Goal: Task Accomplishment & Management: Manage account settings

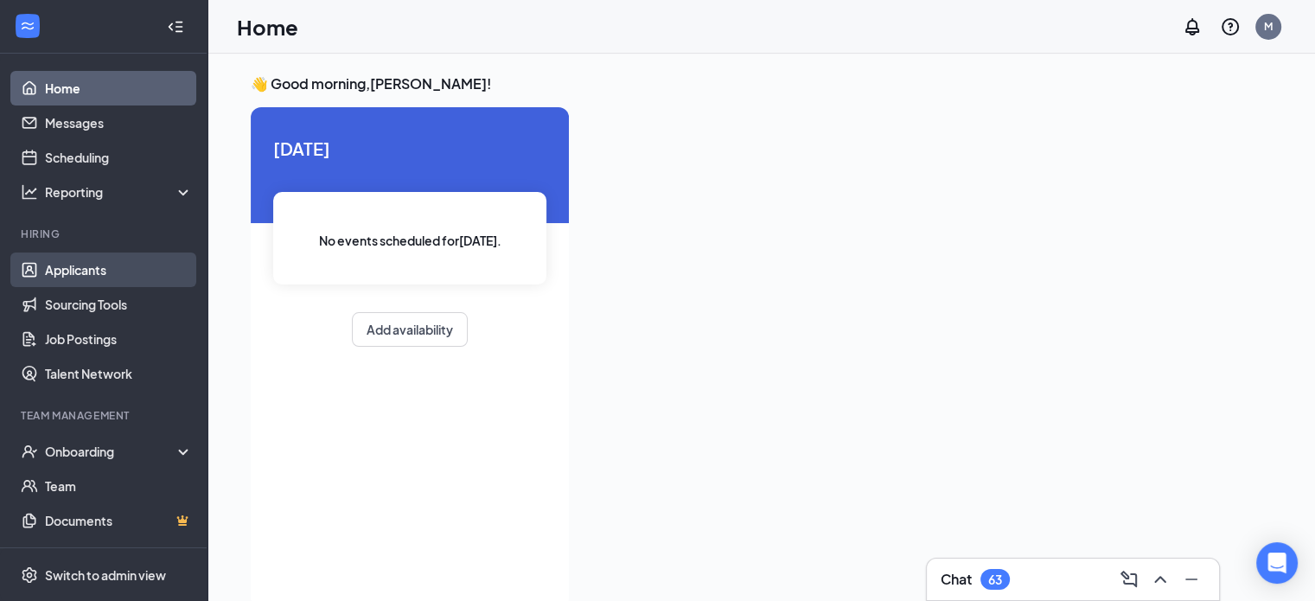
click at [114, 265] on link "Applicants" at bounding box center [119, 270] width 148 height 35
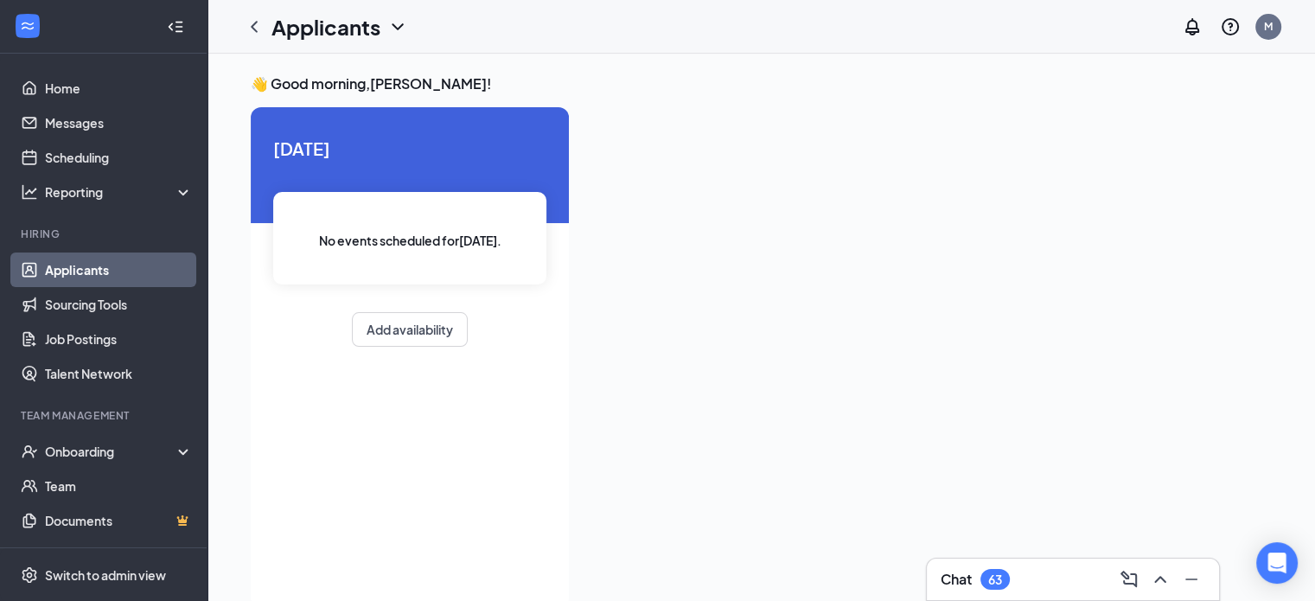
click at [114, 265] on link "Applicants" at bounding box center [119, 270] width 148 height 35
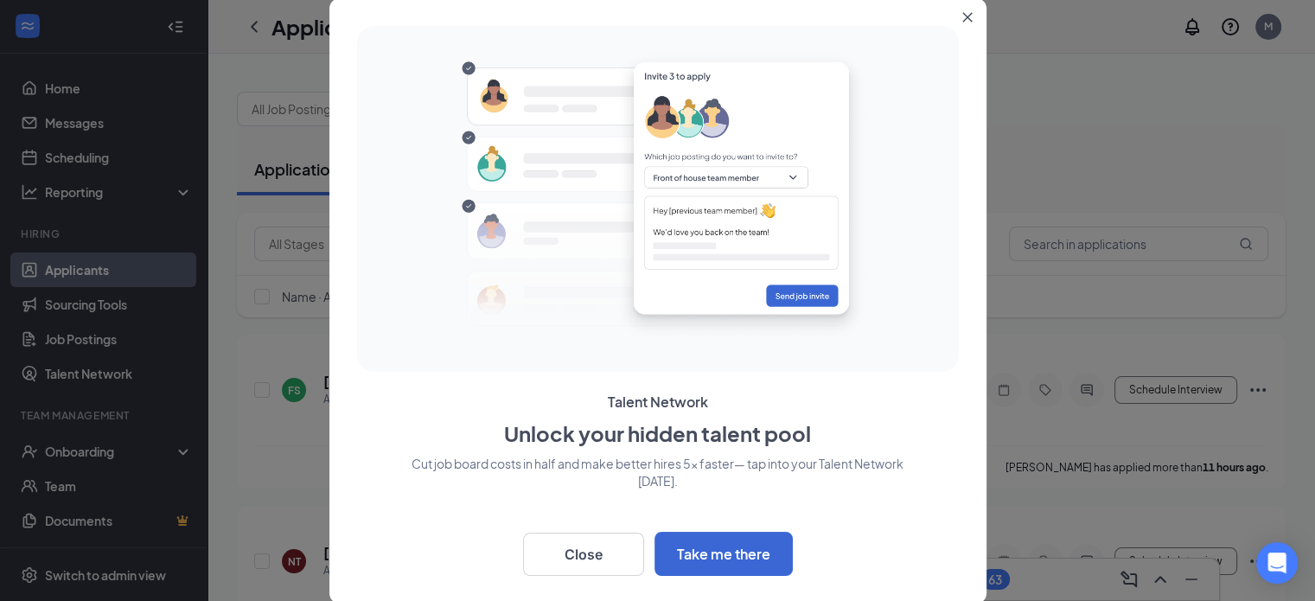
click at [965, 16] on icon "Close" at bounding box center [967, 17] width 10 height 10
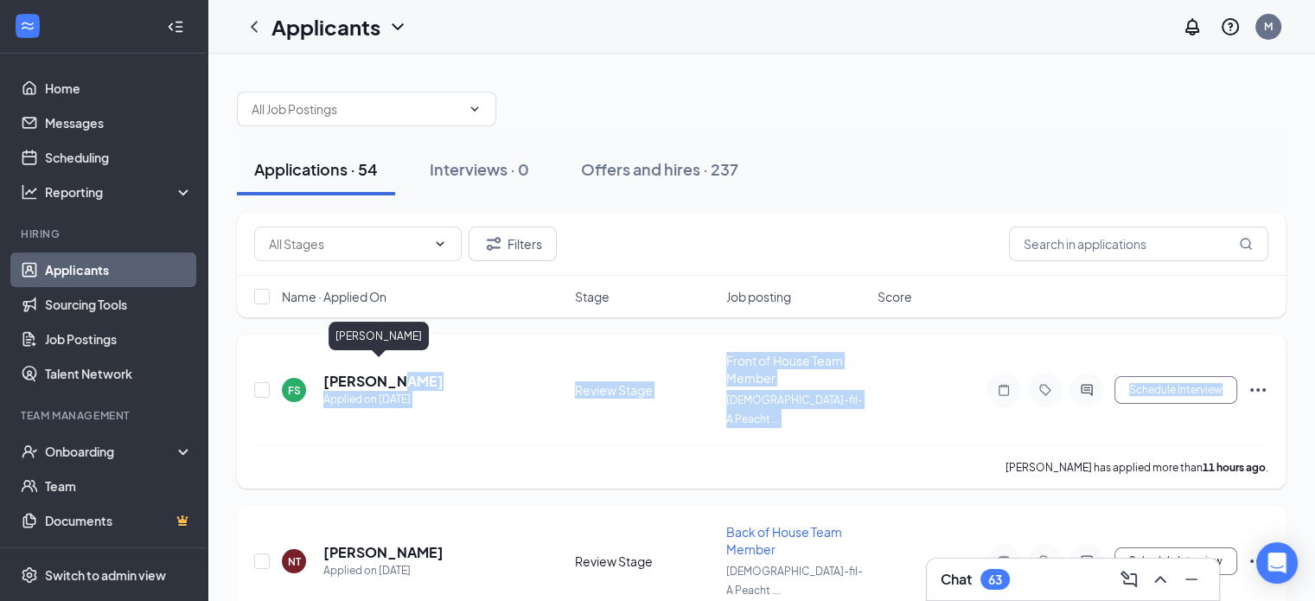
drag, startPoint x: 398, startPoint y: 449, endPoint x: 377, endPoint y: 368, distance: 83.9
click at [377, 368] on div "FS [PERSON_NAME] Applied on [DATE] Review Stage Front of House Team Member [DEM…" at bounding box center [761, 412] width 1049 height 154
click at [377, 372] on h5 "[PERSON_NAME]" at bounding box center [383, 381] width 120 height 19
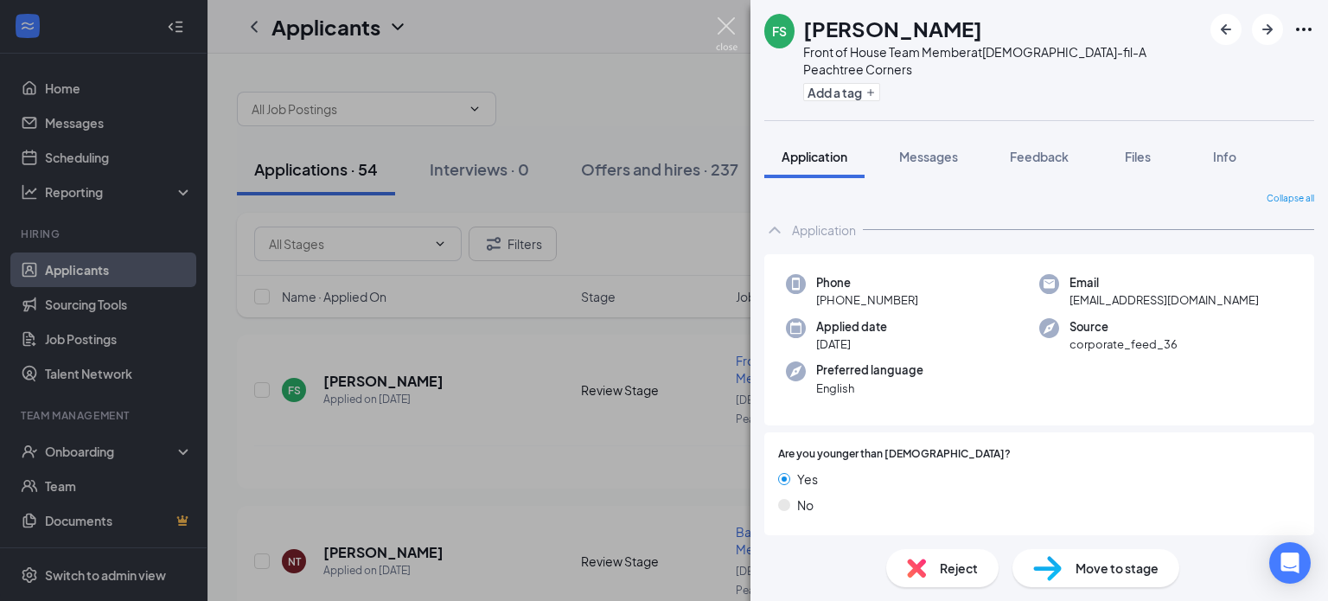
click at [732, 32] on img at bounding box center [727, 34] width 22 height 34
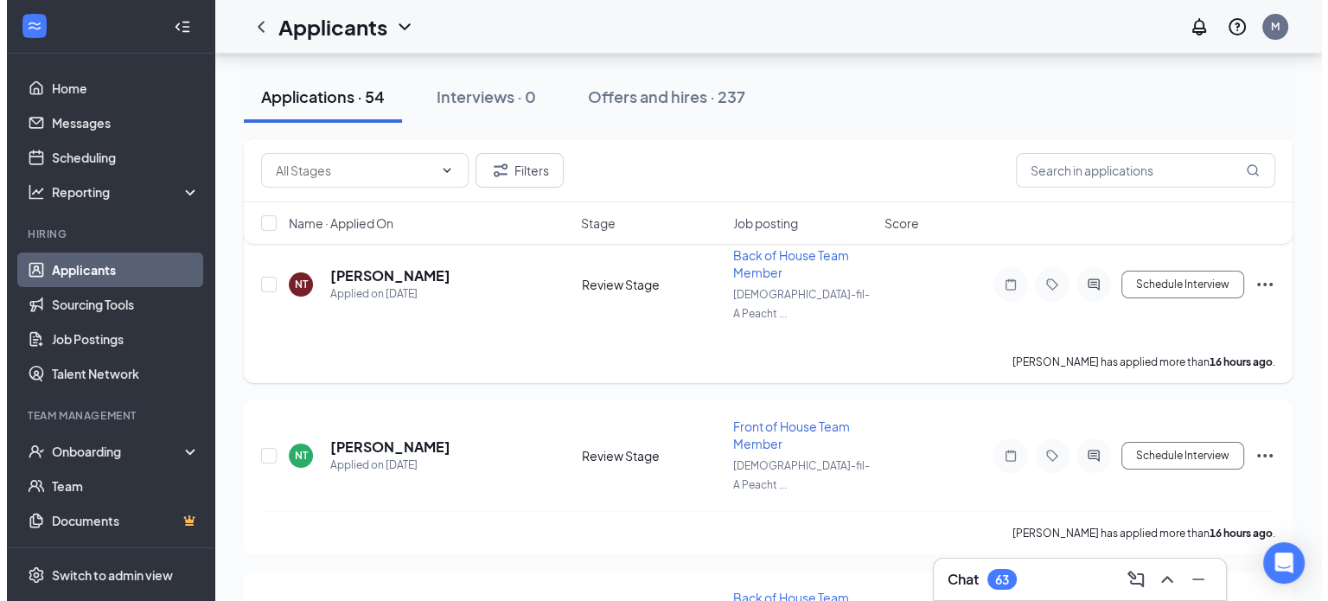
scroll to position [284, 0]
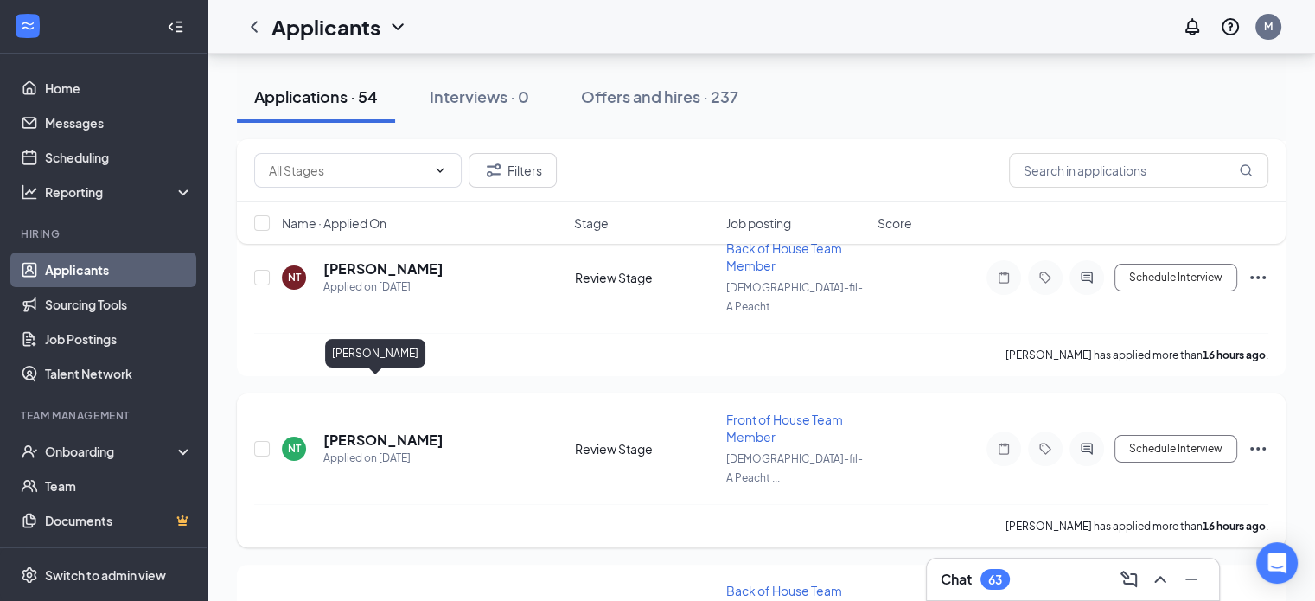
click at [363, 431] on h5 "[PERSON_NAME]" at bounding box center [383, 440] width 120 height 19
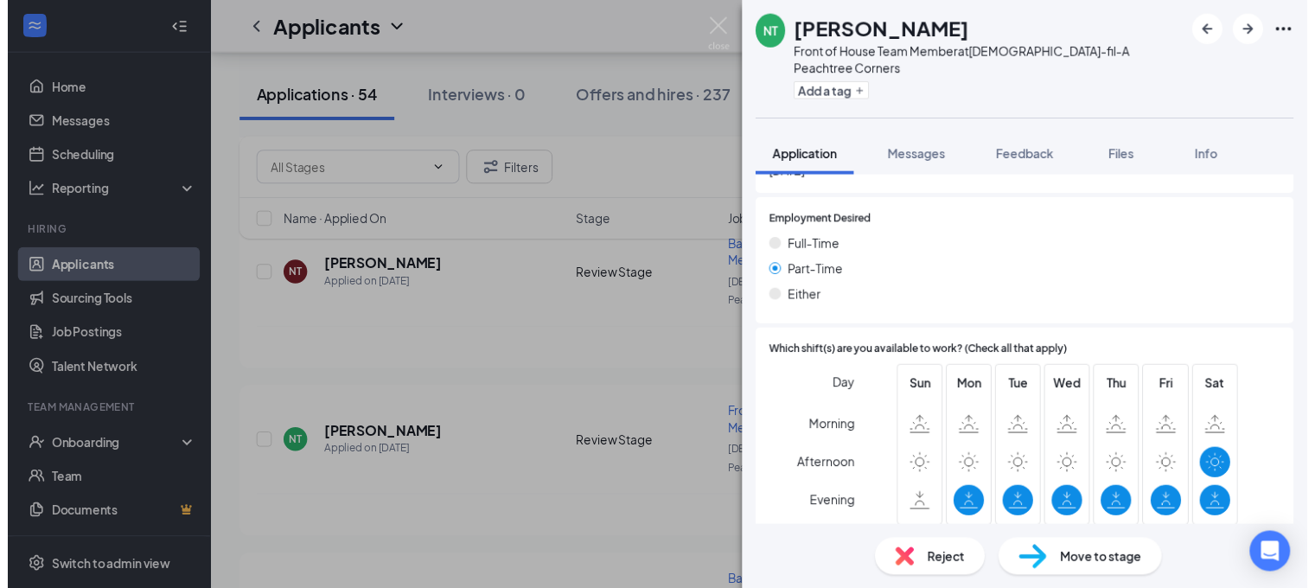
scroll to position [1161, 0]
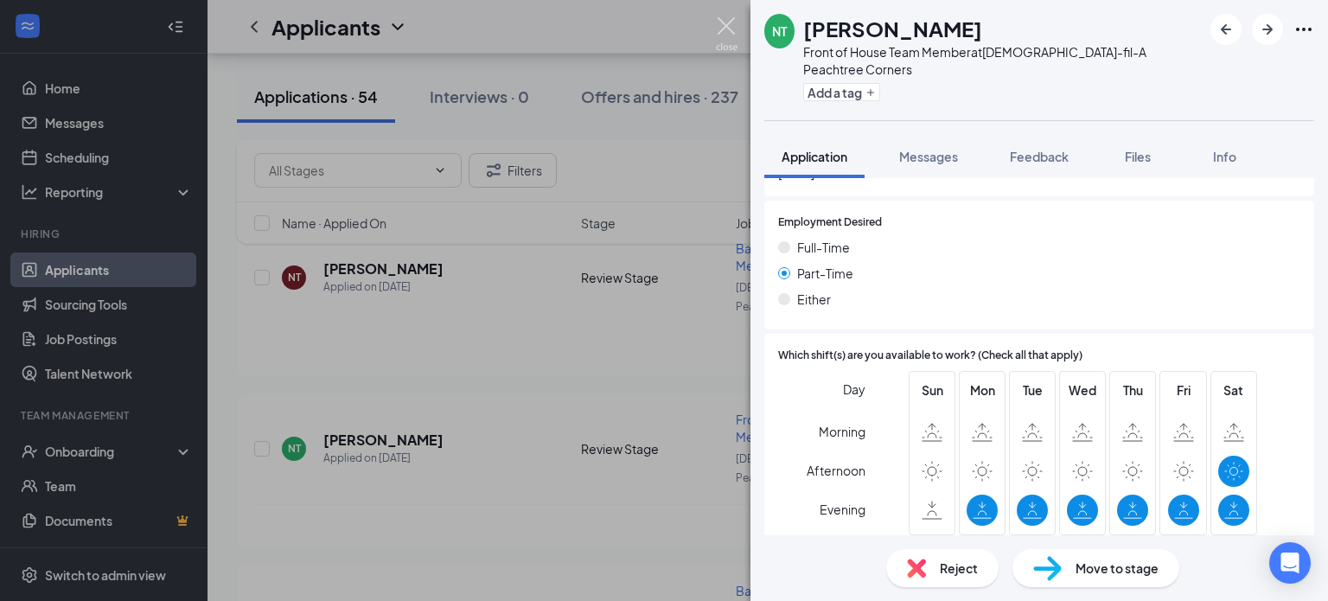
click at [721, 25] on img at bounding box center [727, 34] width 22 height 34
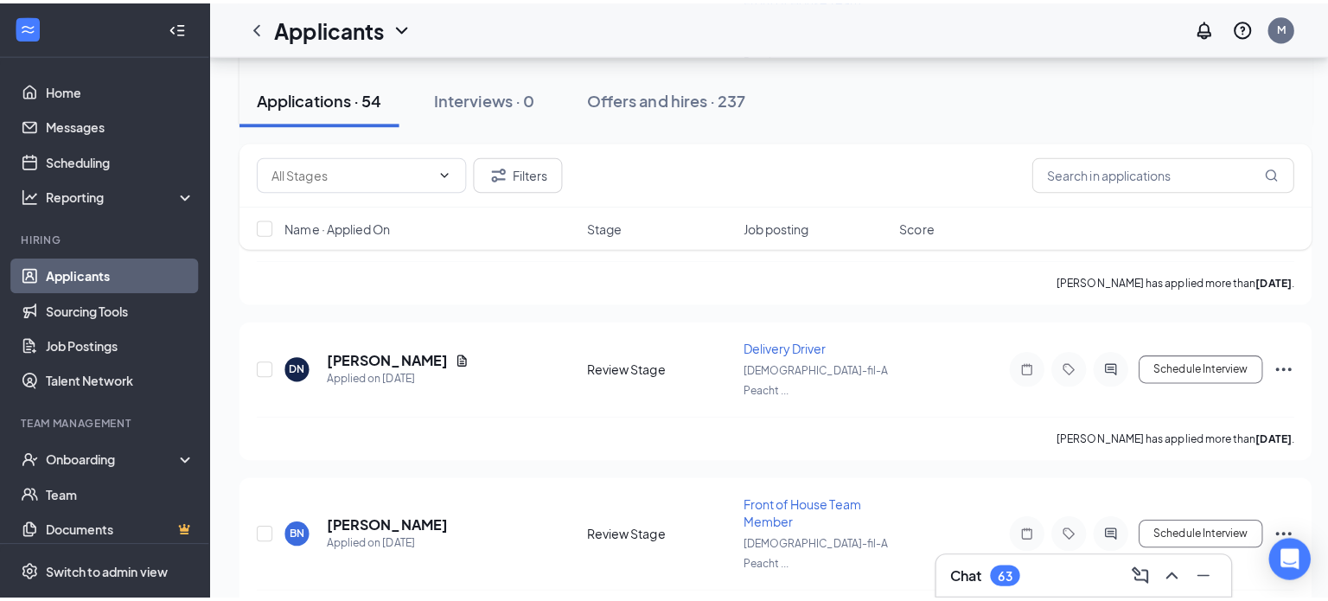
scroll to position [1051, 0]
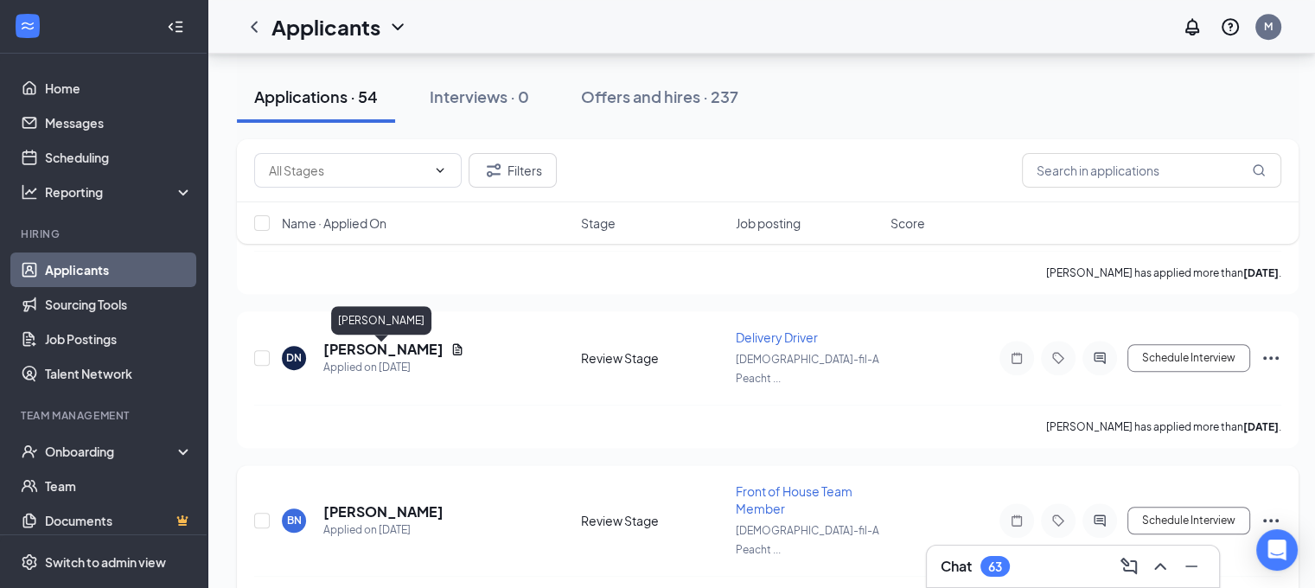
click at [419, 502] on h5 "[PERSON_NAME]" at bounding box center [383, 511] width 120 height 19
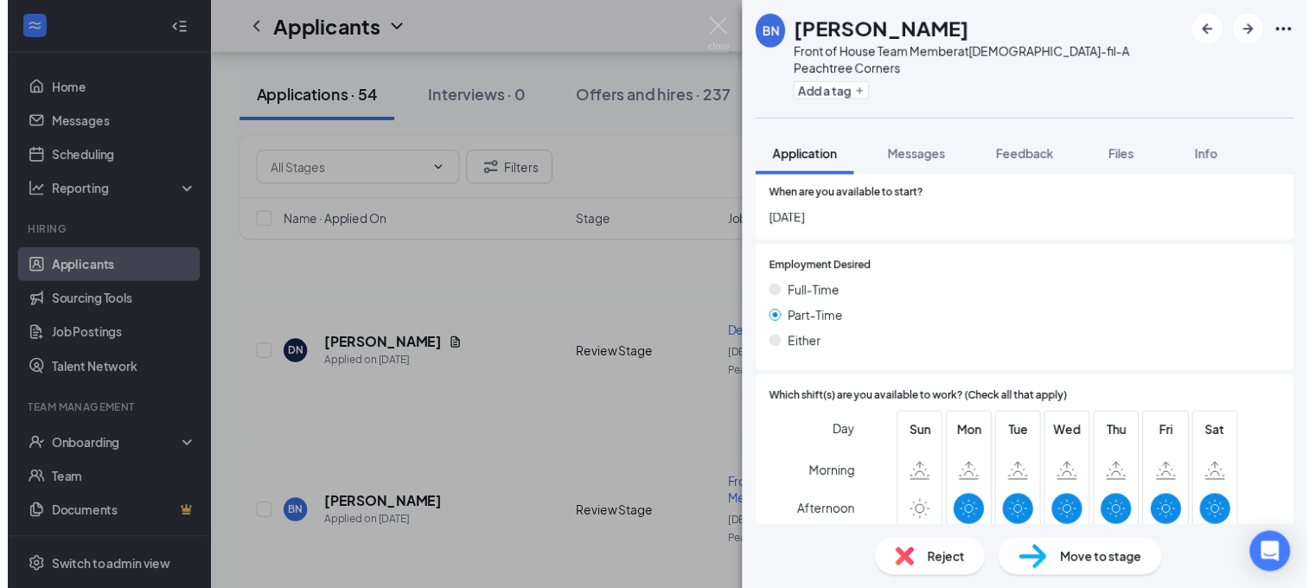
scroll to position [1152, 0]
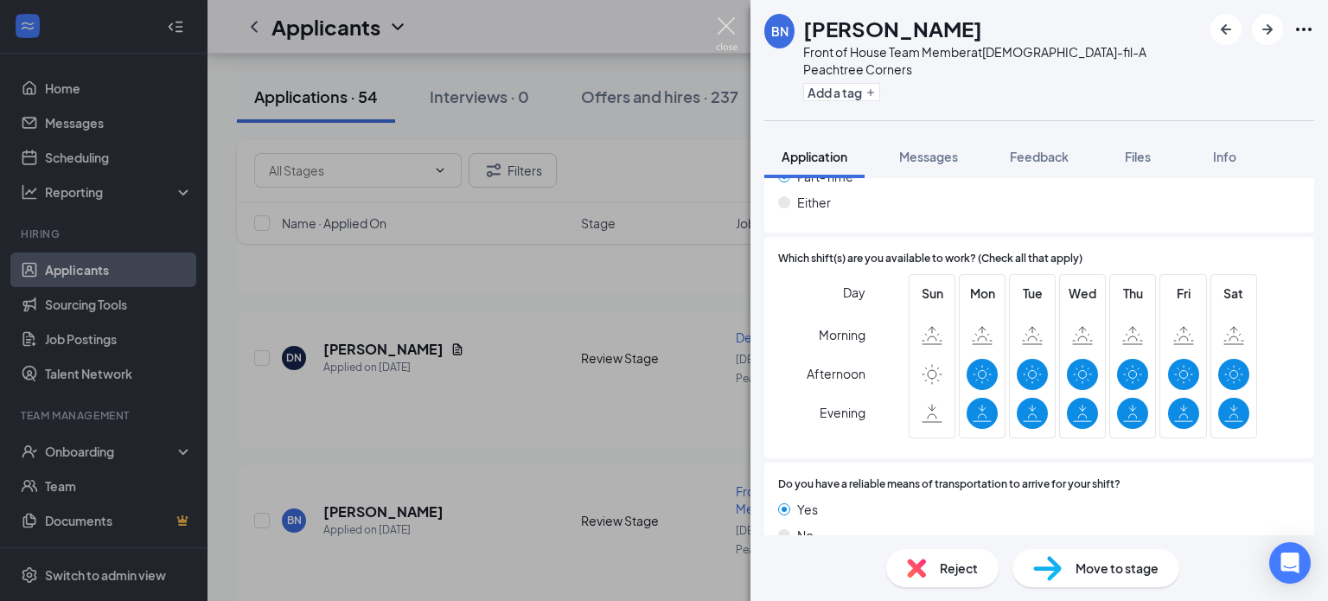
click at [726, 31] on img at bounding box center [727, 34] width 22 height 34
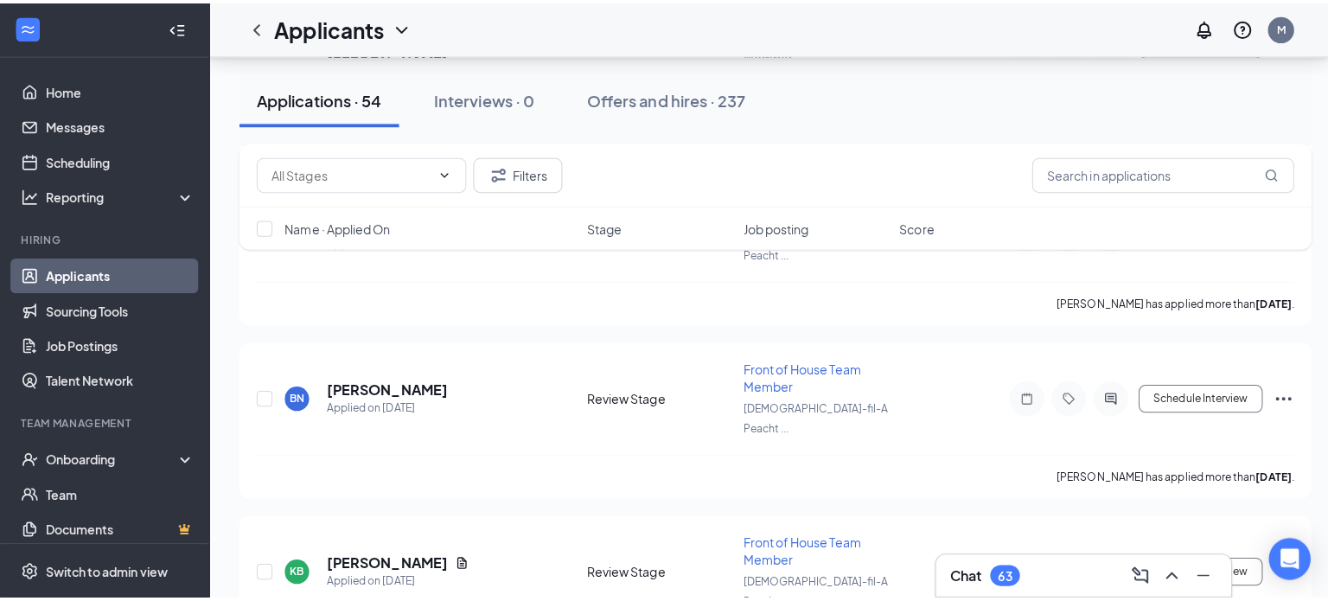
scroll to position [1181, 0]
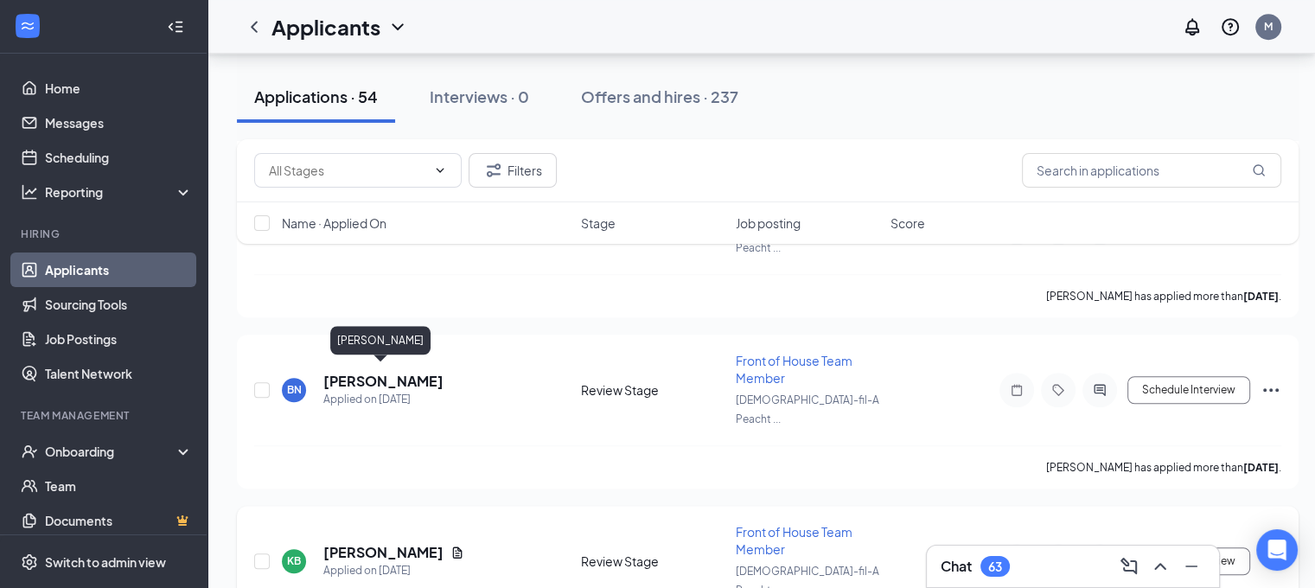
click at [400, 543] on h5 "[PERSON_NAME]" at bounding box center [383, 552] width 120 height 19
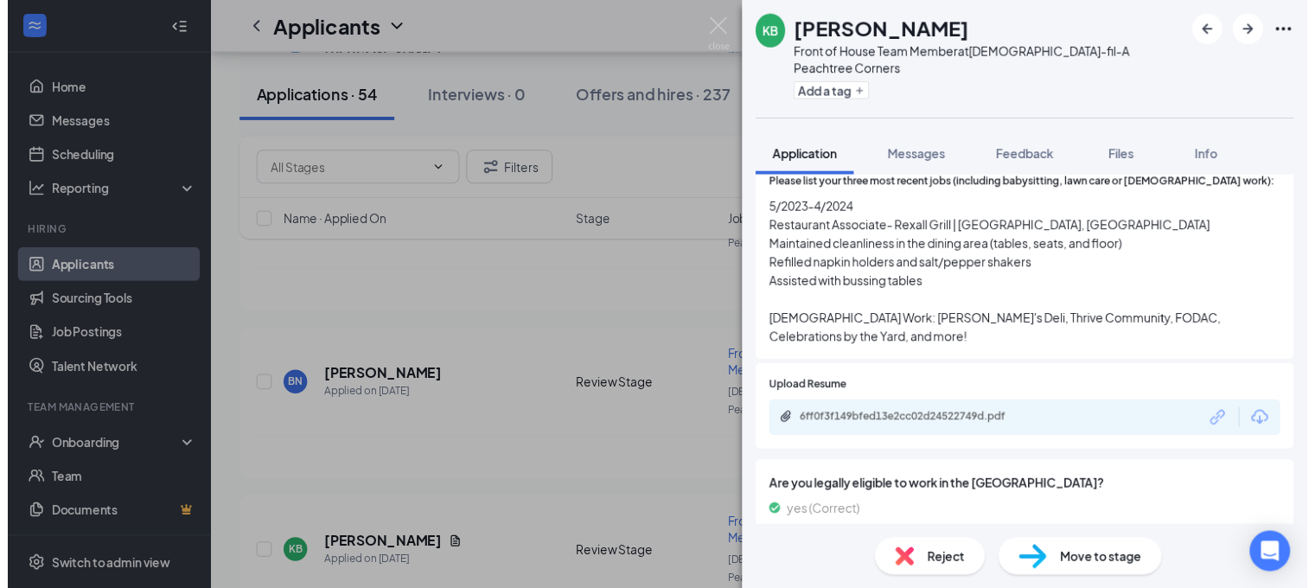
scroll to position [687, 0]
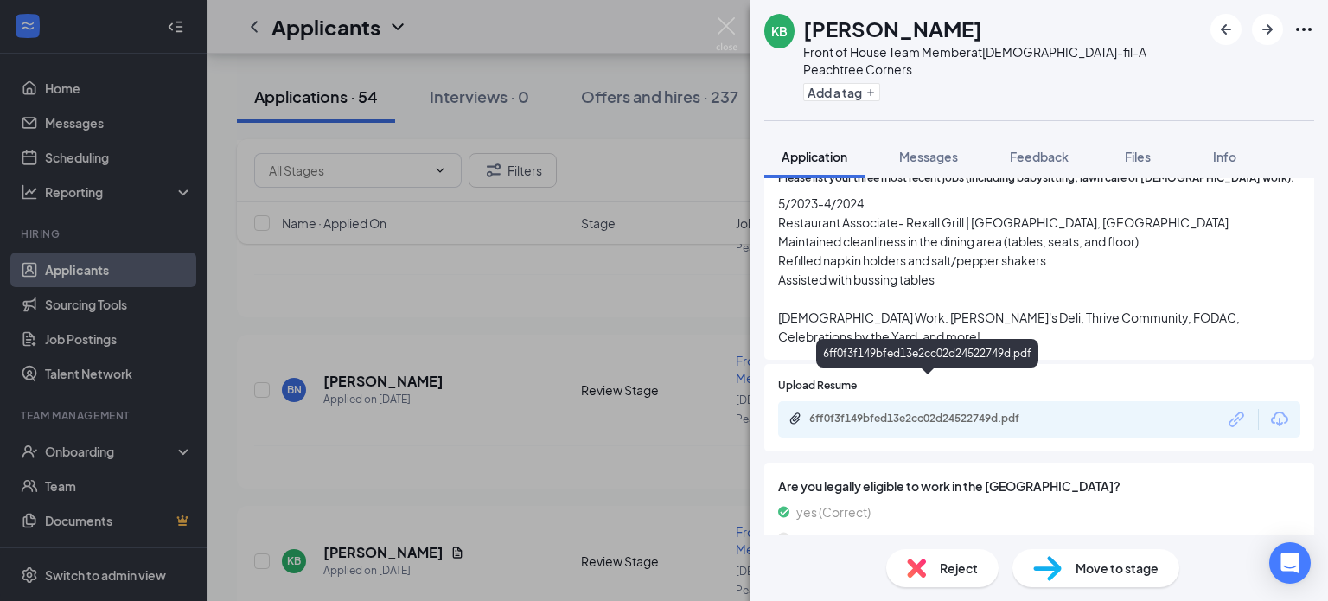
click at [929, 412] on div "6ff0f3f149bfed13e2cc02d24522749d.pdf" at bounding box center [930, 419] width 242 height 14
click at [728, 37] on img at bounding box center [727, 34] width 22 height 34
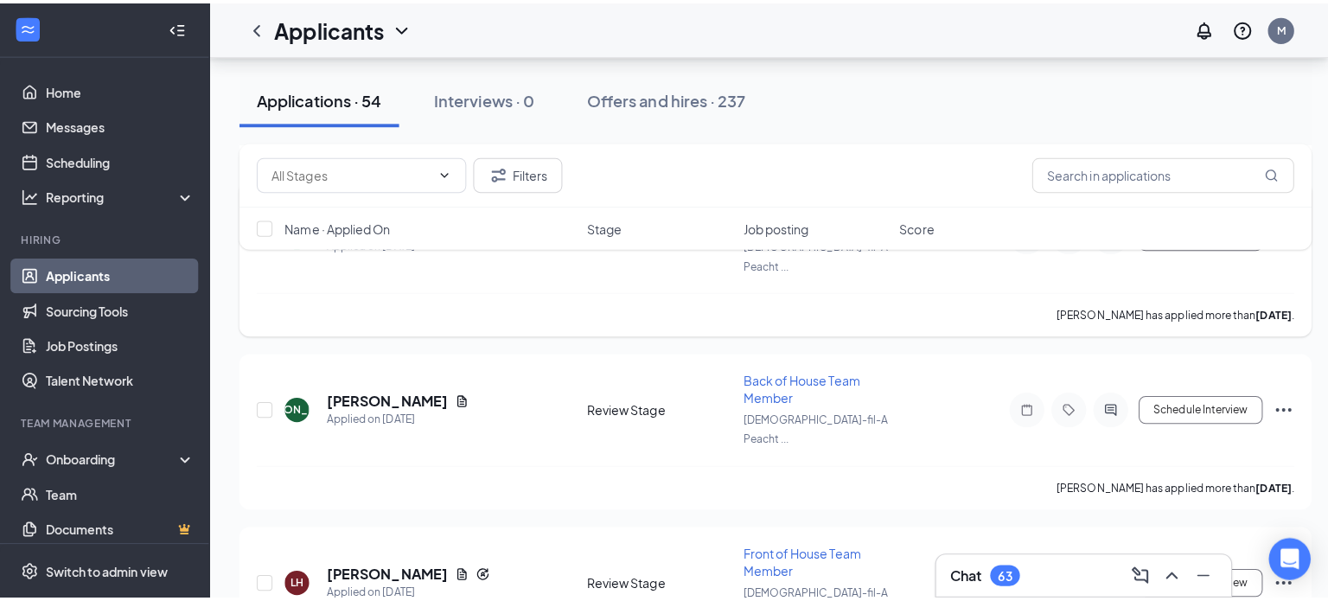
scroll to position [1515, 0]
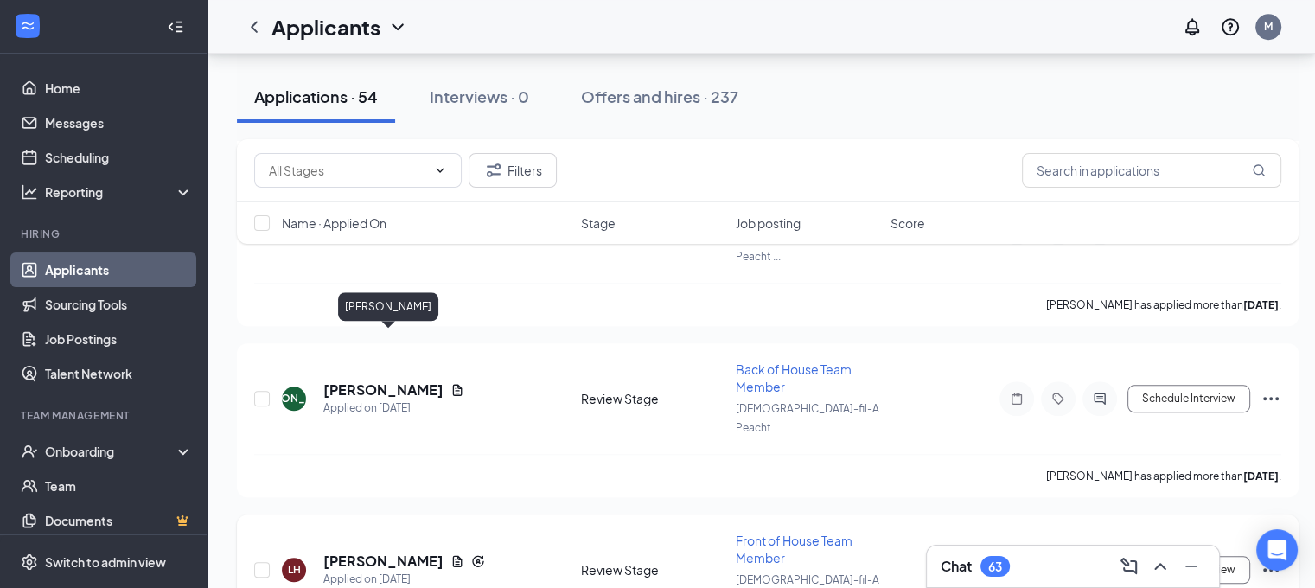
click at [444, 552] on h5 "[PERSON_NAME]" at bounding box center [383, 561] width 120 height 19
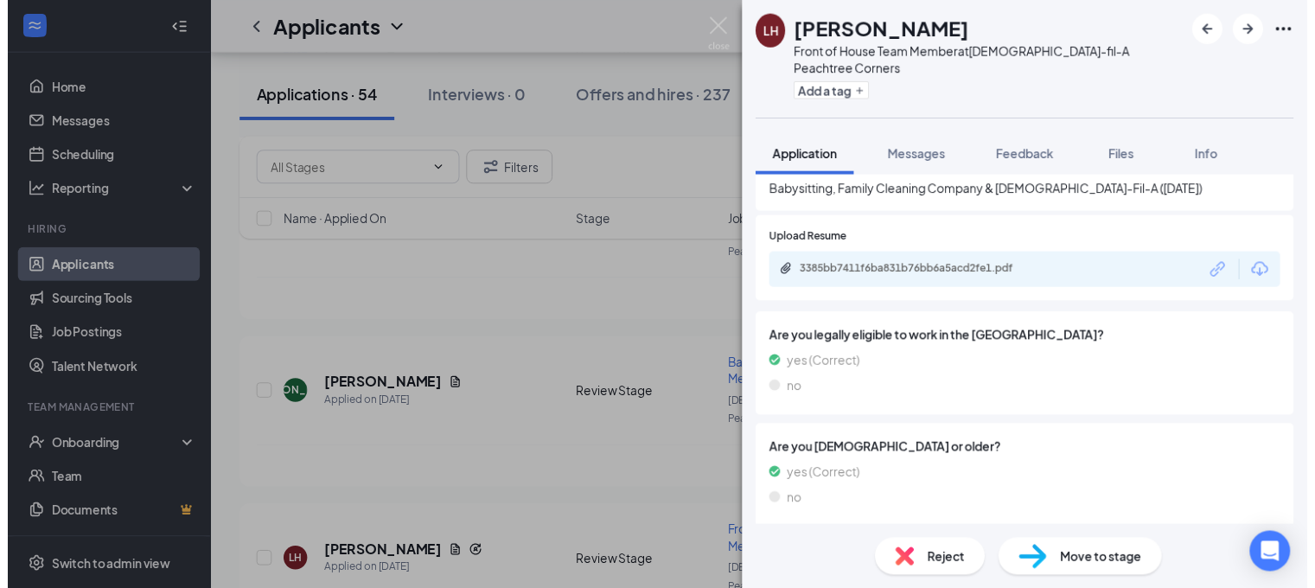
scroll to position [725, 0]
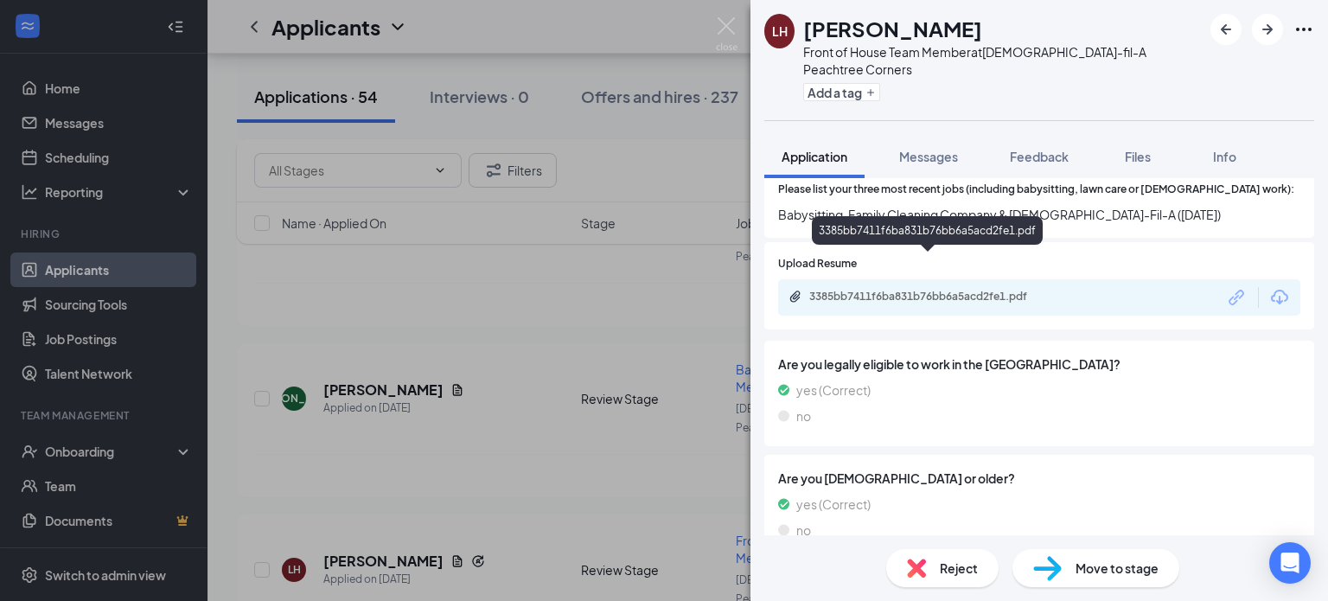
click at [921, 290] on div "3385bb7411f6ba831b76bb6a5acd2fe1.pdf" at bounding box center [930, 297] width 242 height 14
click at [726, 35] on img at bounding box center [727, 34] width 22 height 34
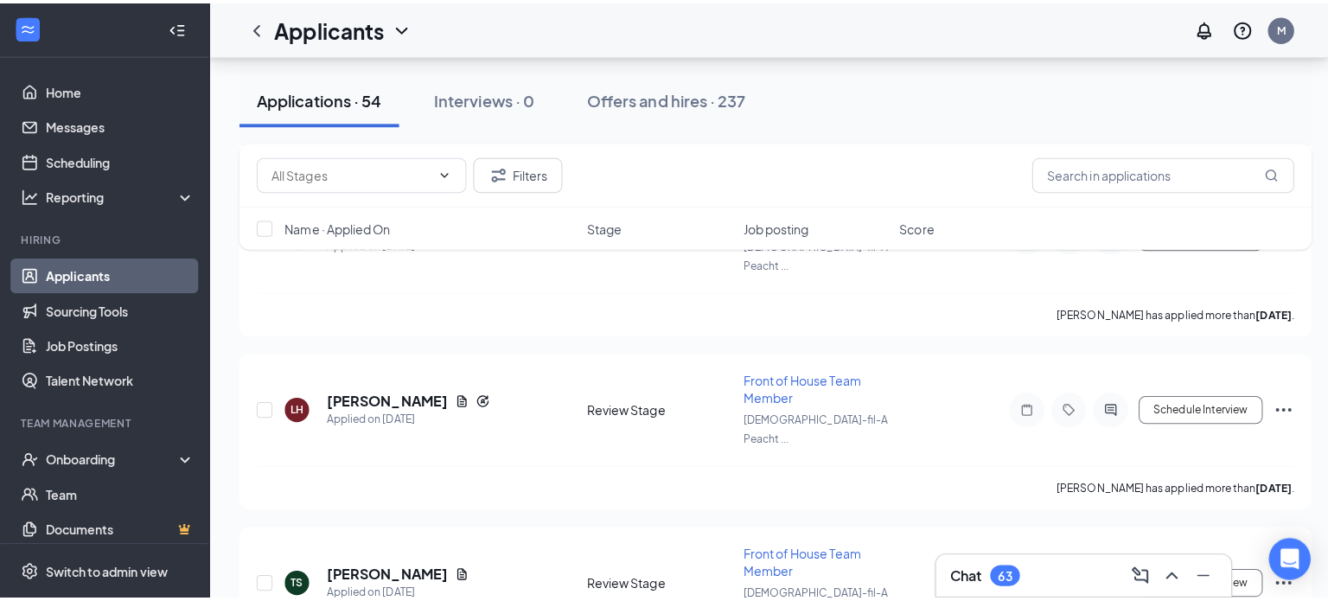
scroll to position [1698, 0]
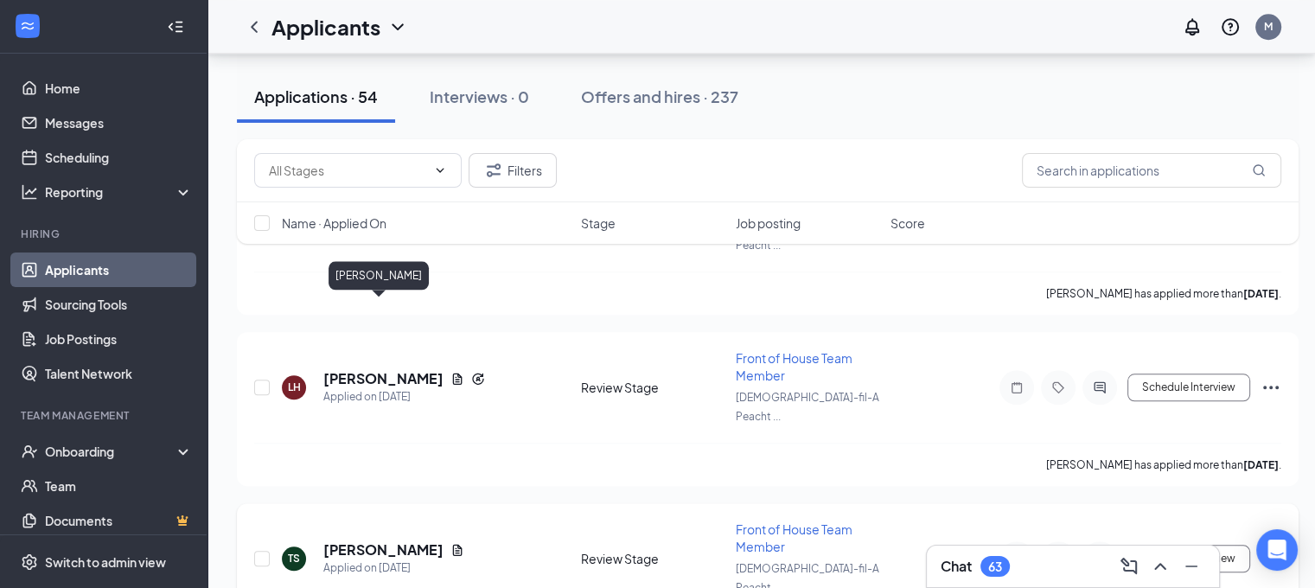
click at [377, 540] on h5 "[PERSON_NAME]" at bounding box center [383, 549] width 120 height 19
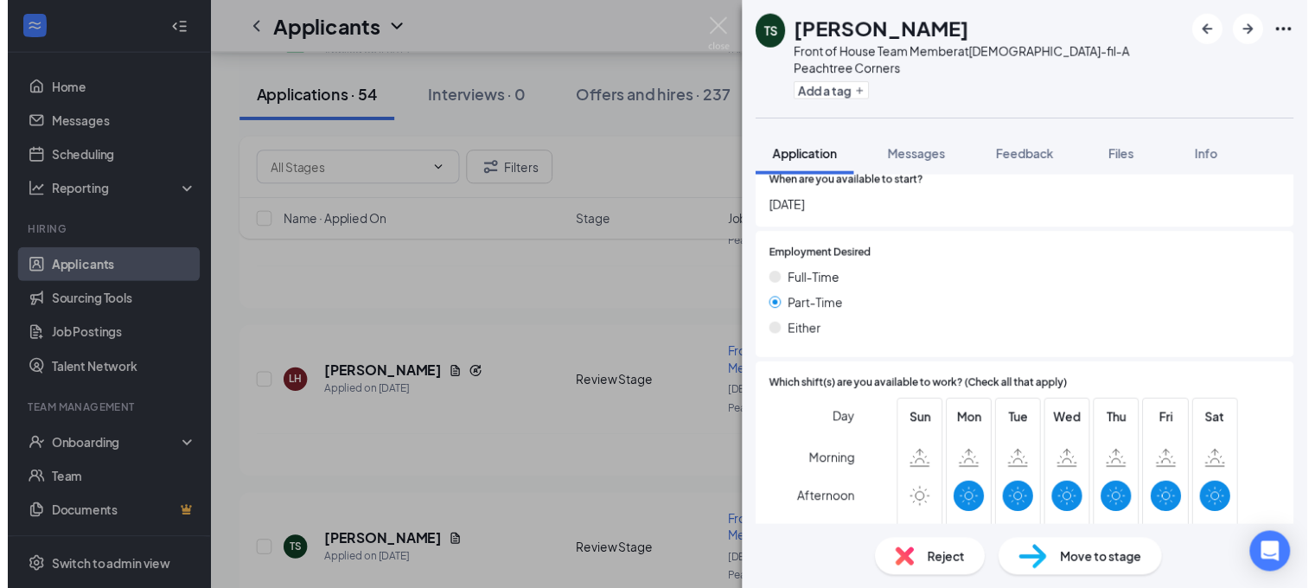
scroll to position [1245, 0]
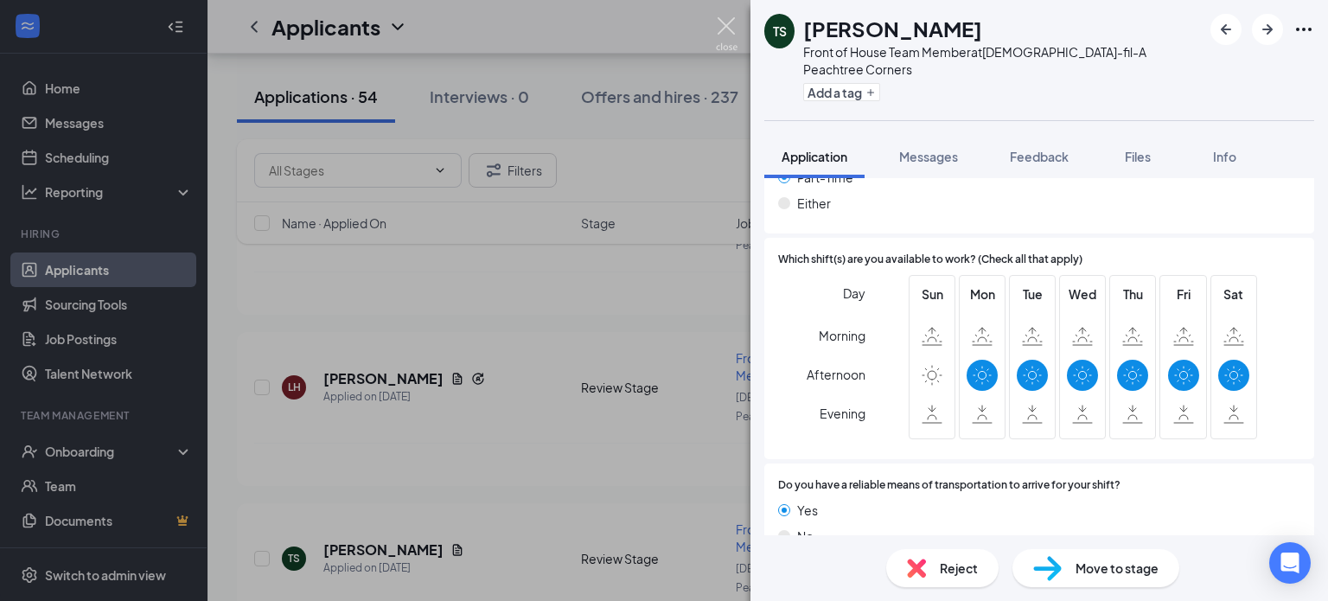
click at [730, 26] on img at bounding box center [727, 34] width 22 height 34
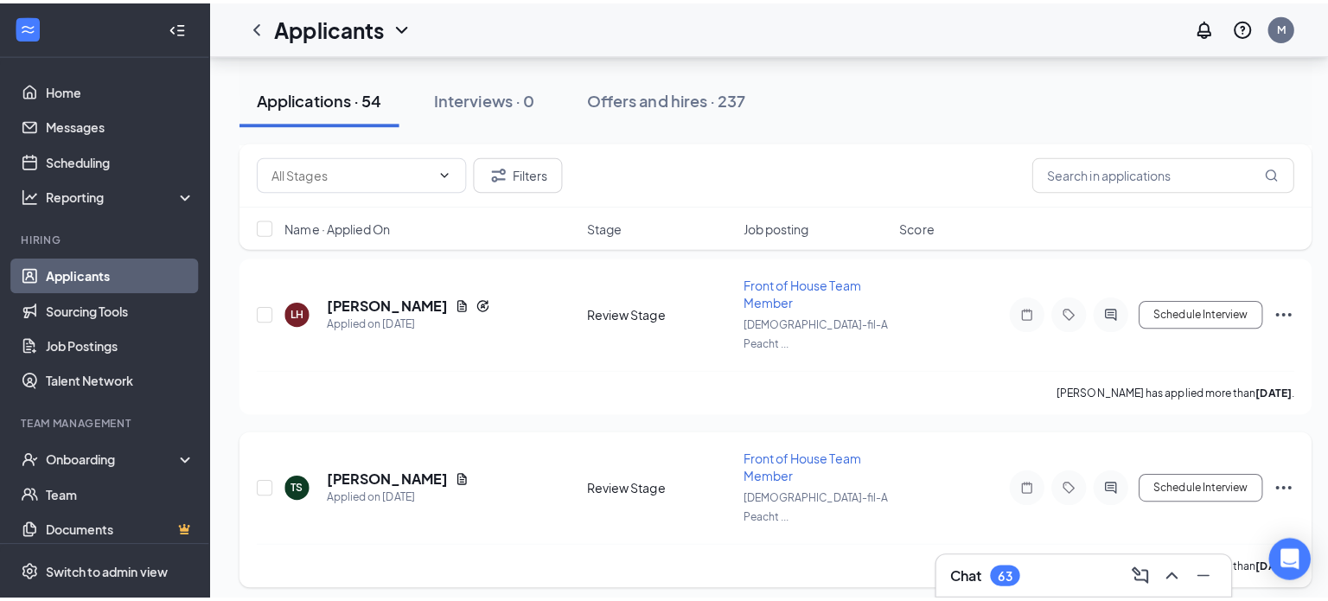
scroll to position [1792, 0]
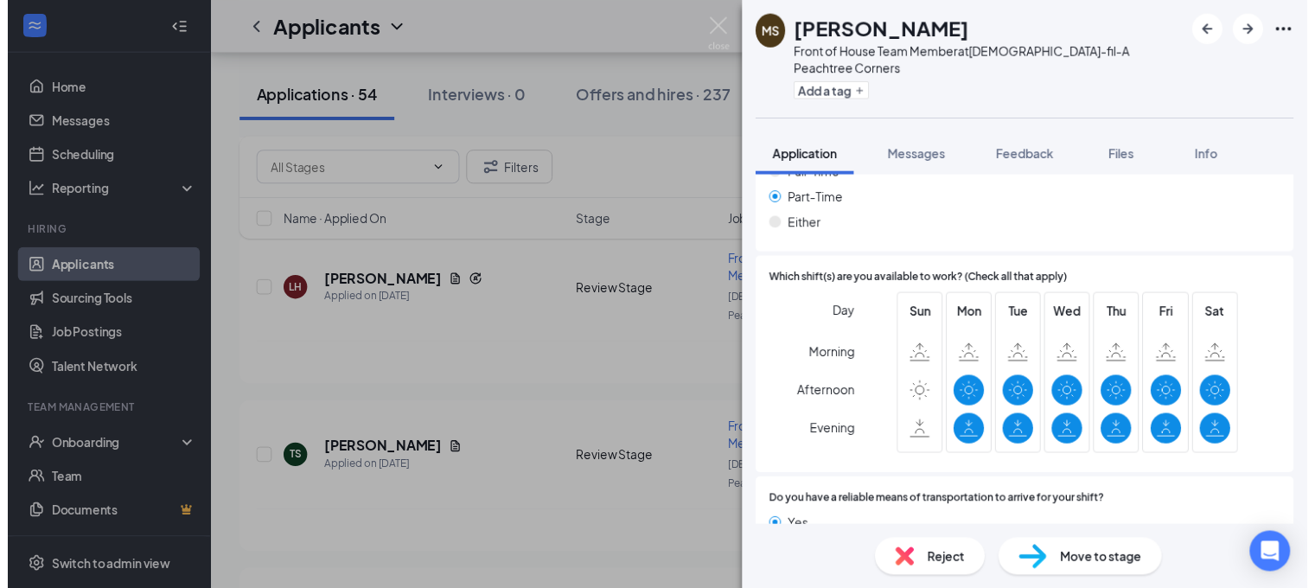
scroll to position [1190, 0]
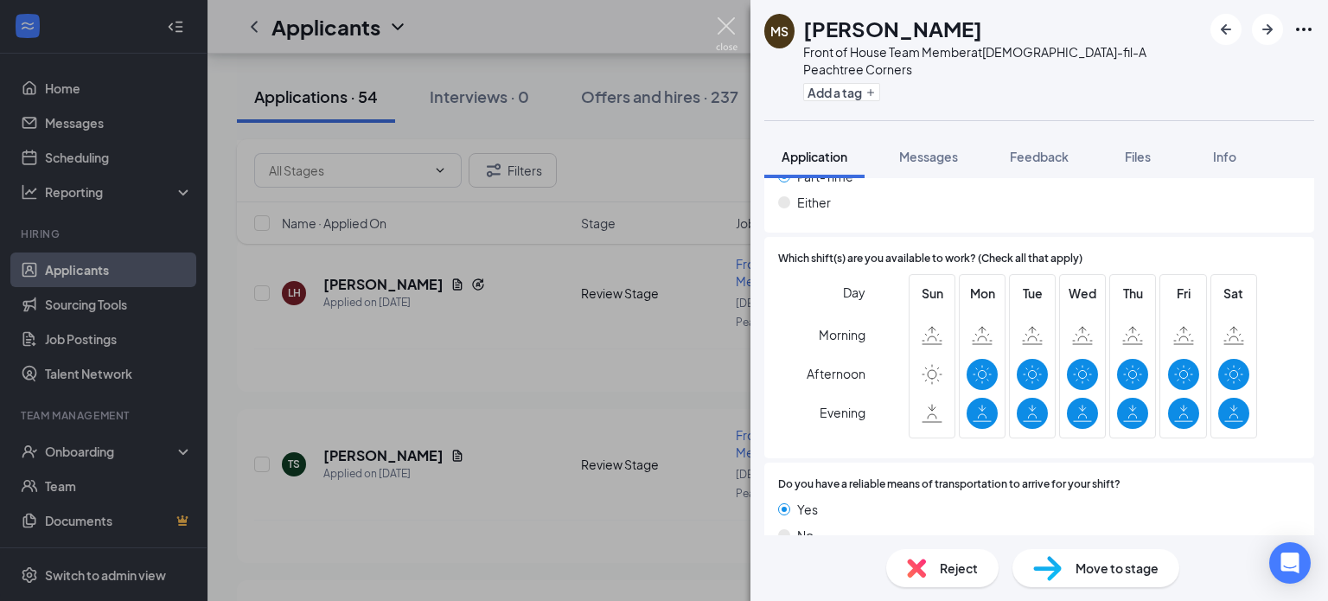
click at [723, 31] on img at bounding box center [727, 34] width 22 height 34
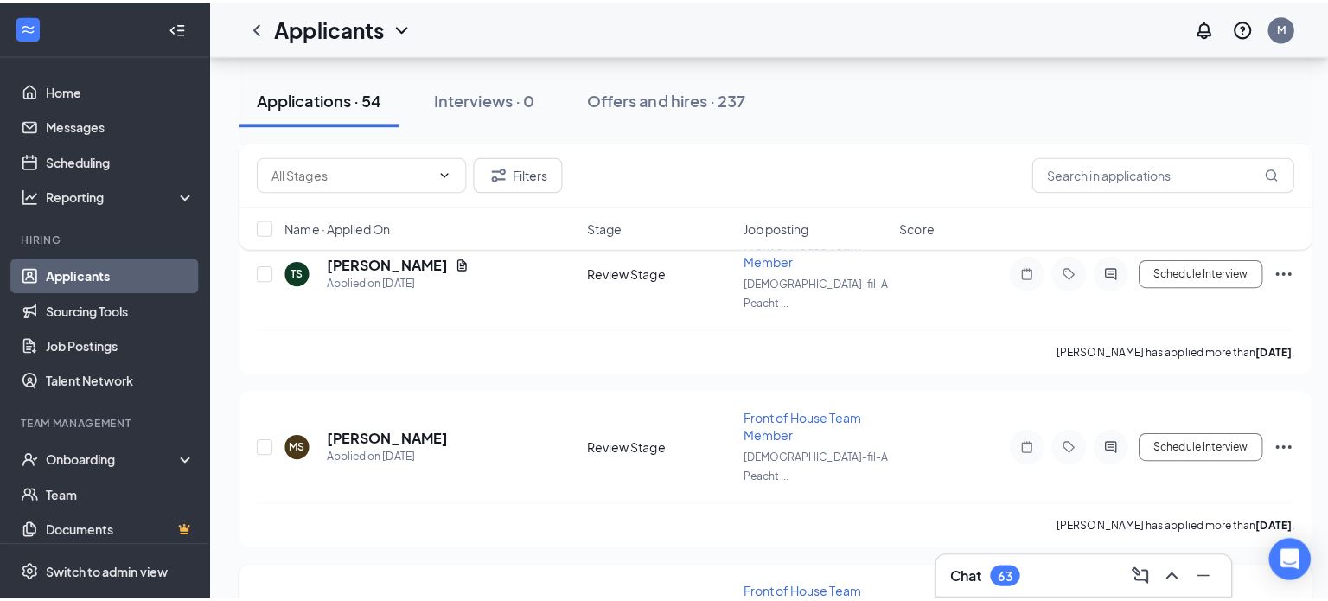
scroll to position [1987, 0]
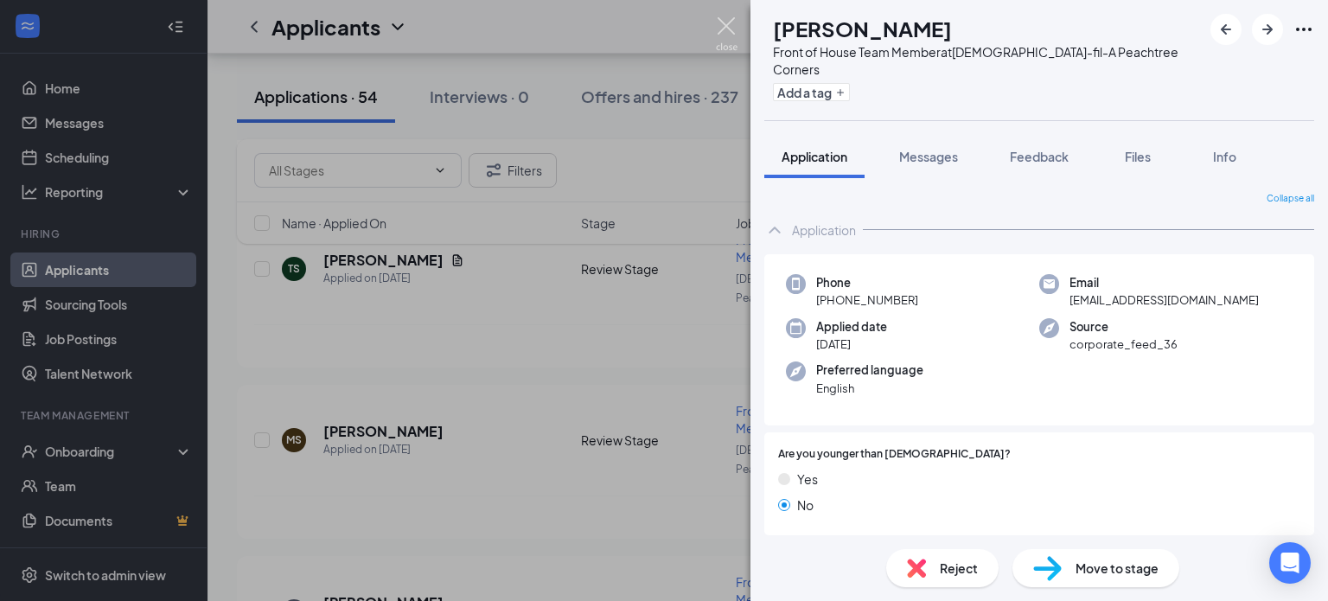
click at [731, 24] on img at bounding box center [727, 34] width 22 height 34
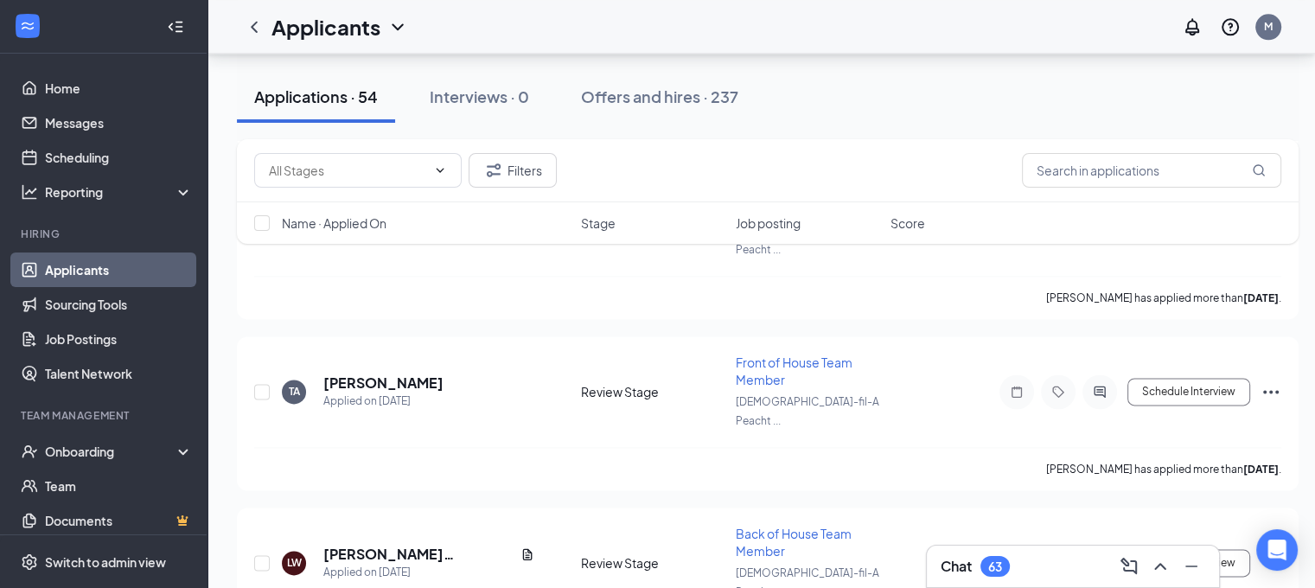
scroll to position [2224, 0]
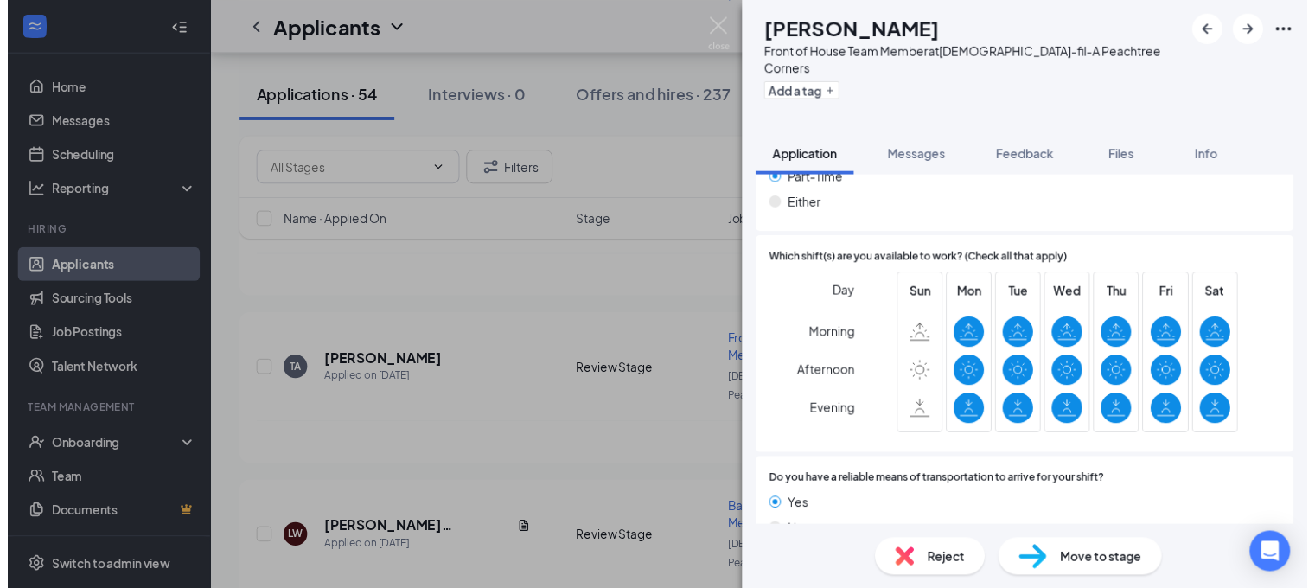
scroll to position [1190, 0]
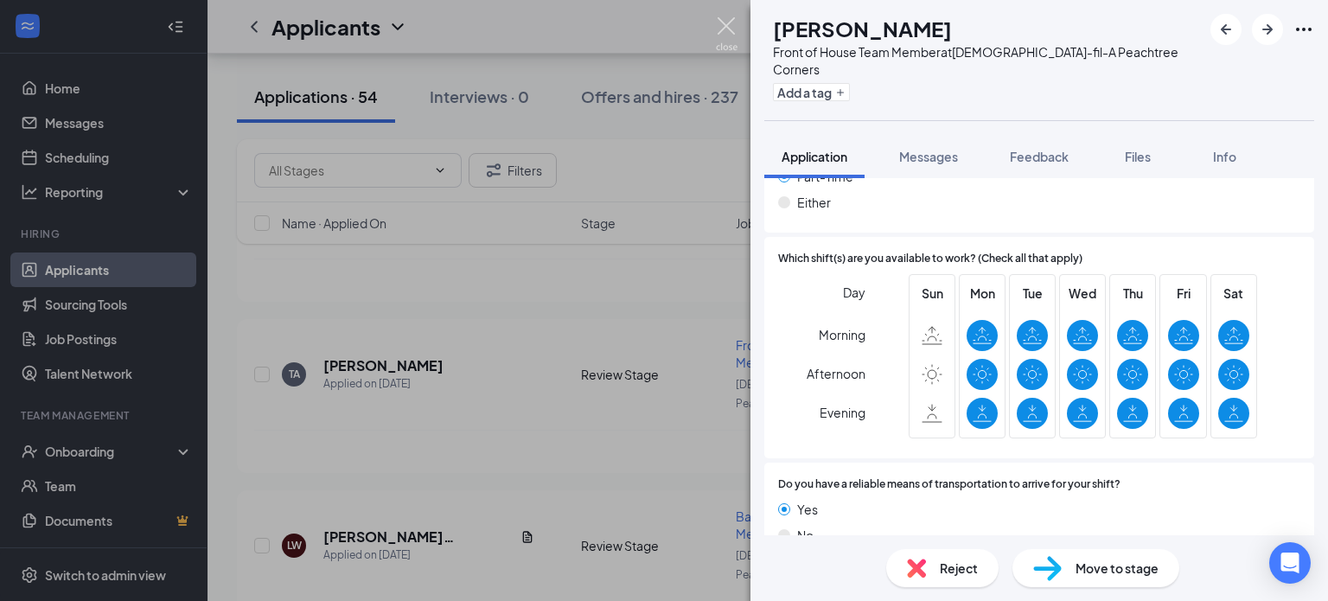
click at [727, 29] on img at bounding box center [727, 34] width 22 height 34
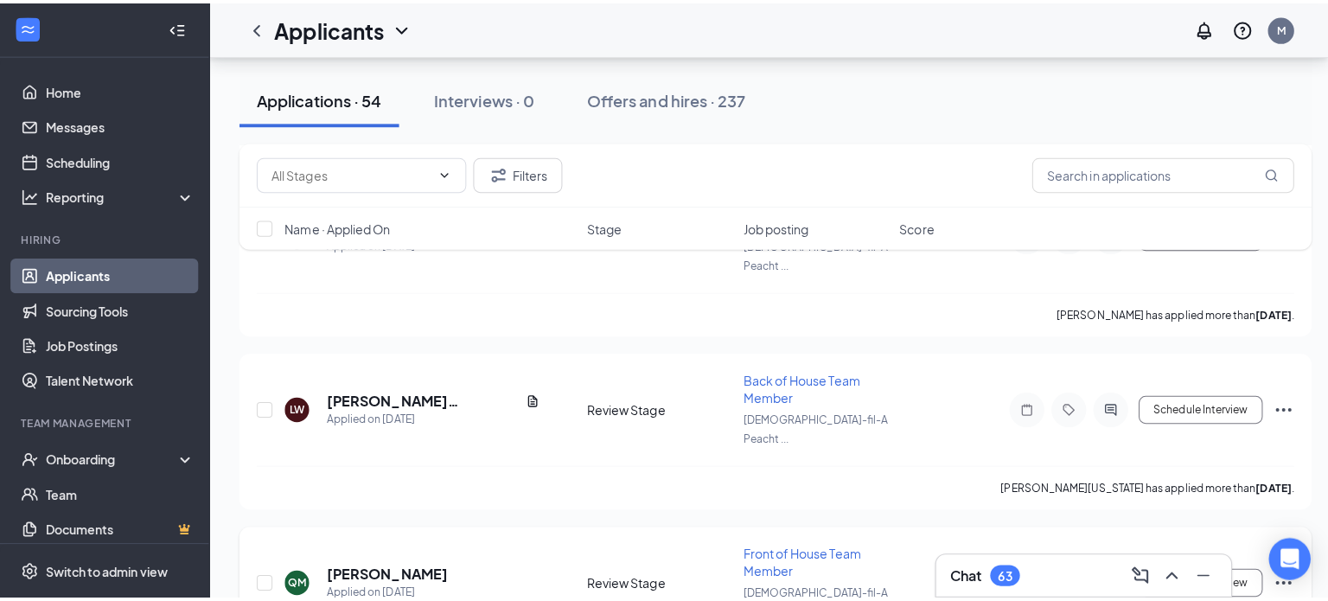
scroll to position [2371, 0]
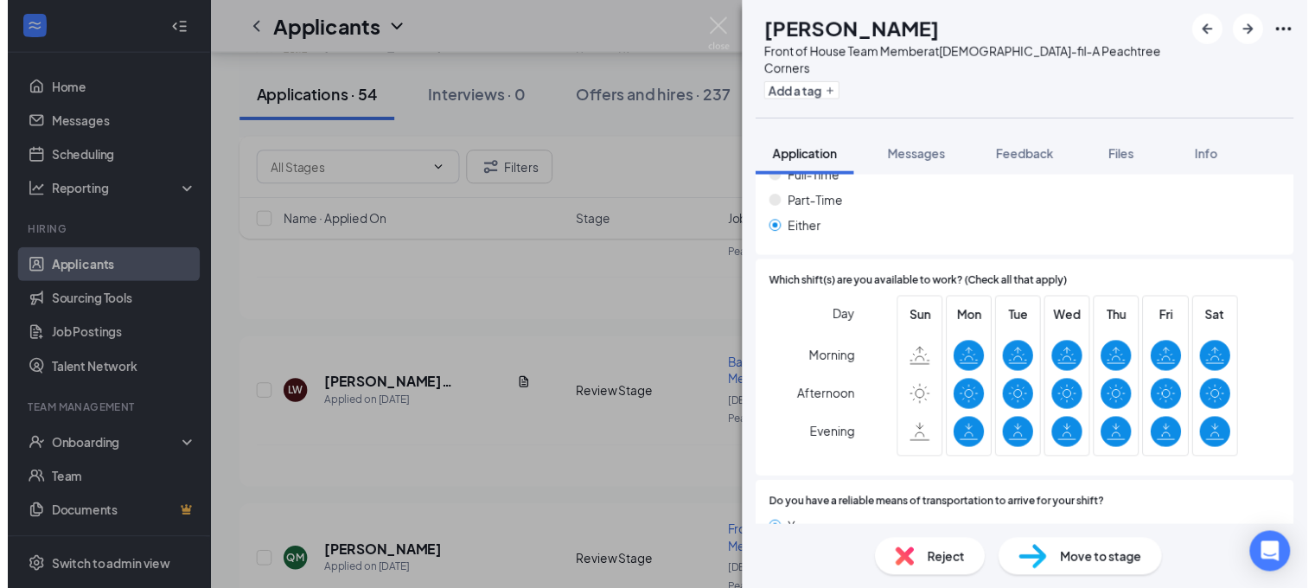
scroll to position [1152, 0]
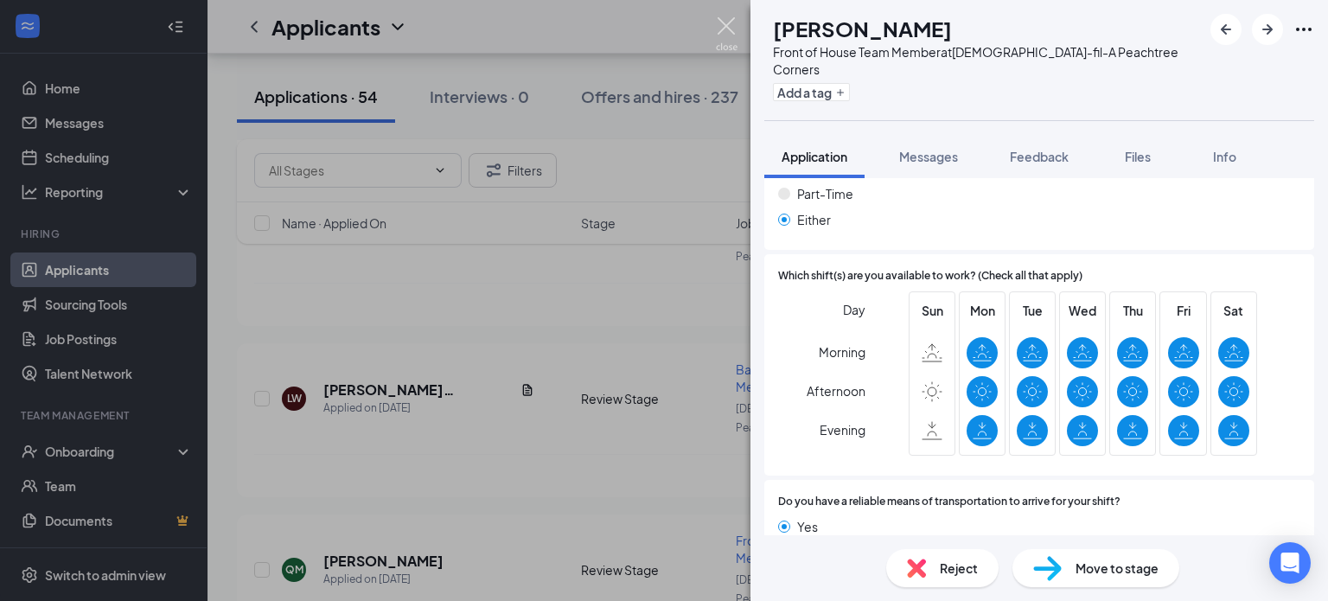
click at [729, 30] on img at bounding box center [727, 34] width 22 height 34
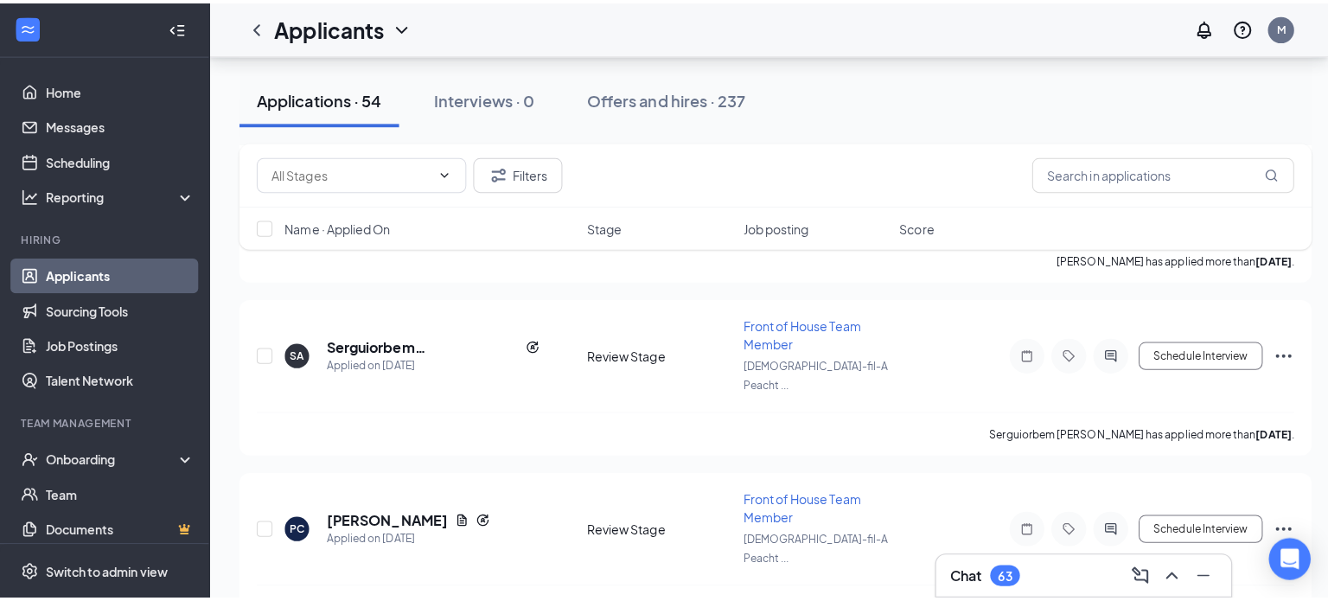
scroll to position [3444, 0]
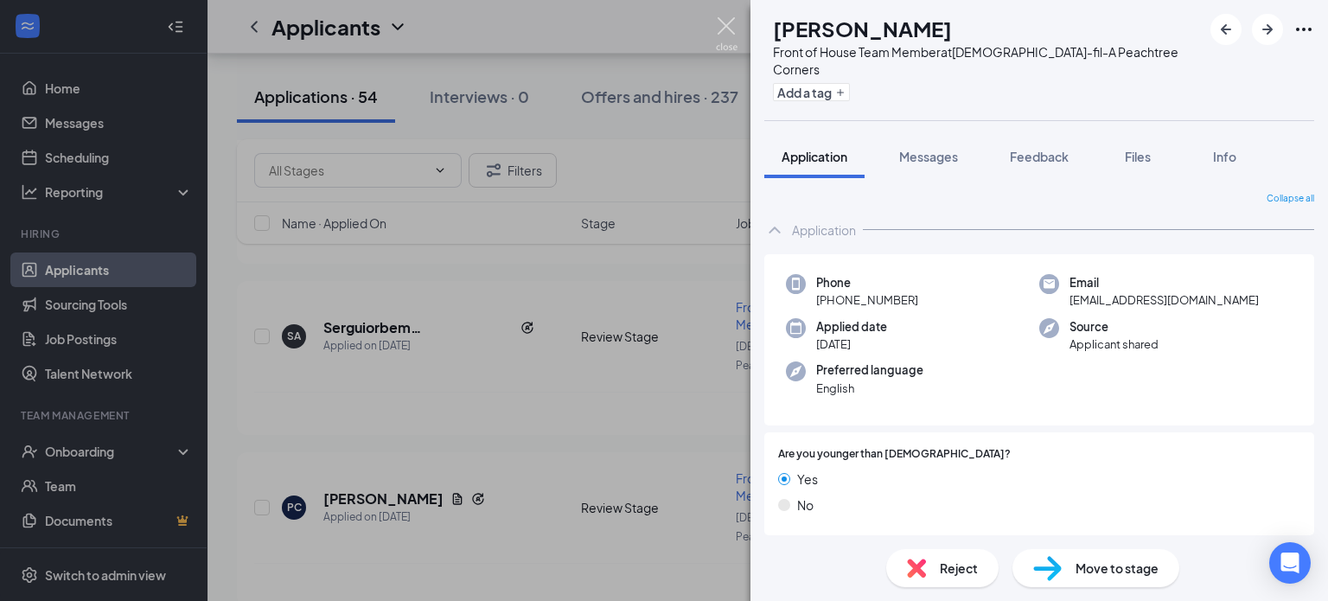
click at [727, 36] on img at bounding box center [727, 34] width 22 height 34
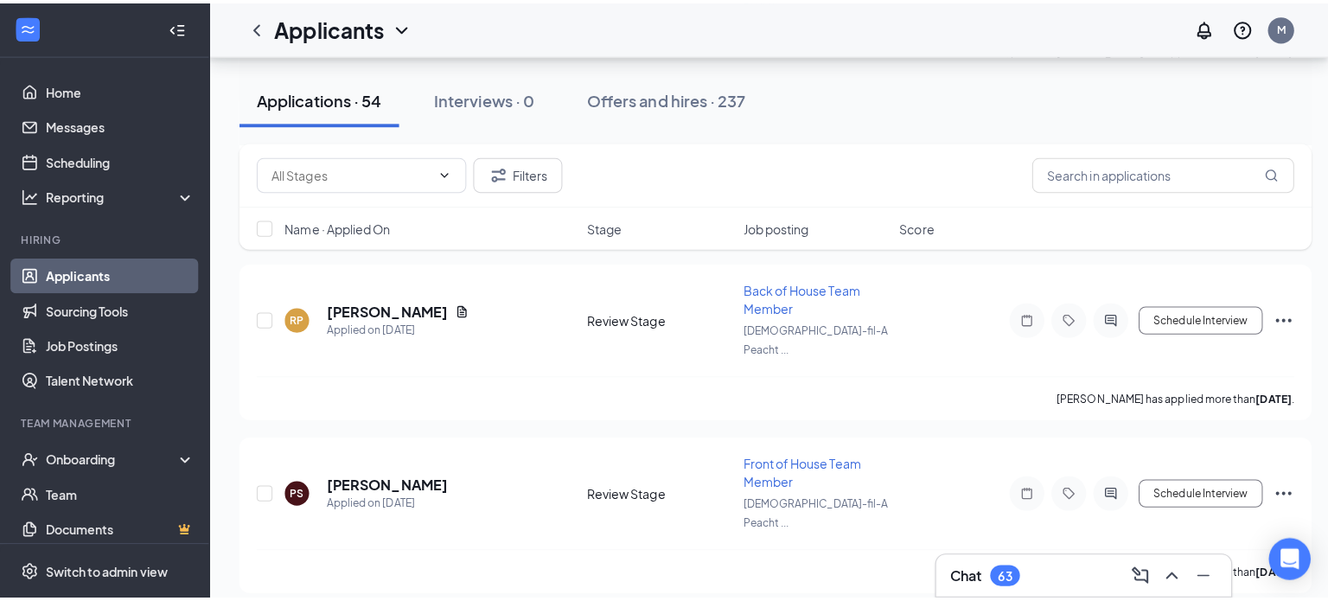
scroll to position [3880, 0]
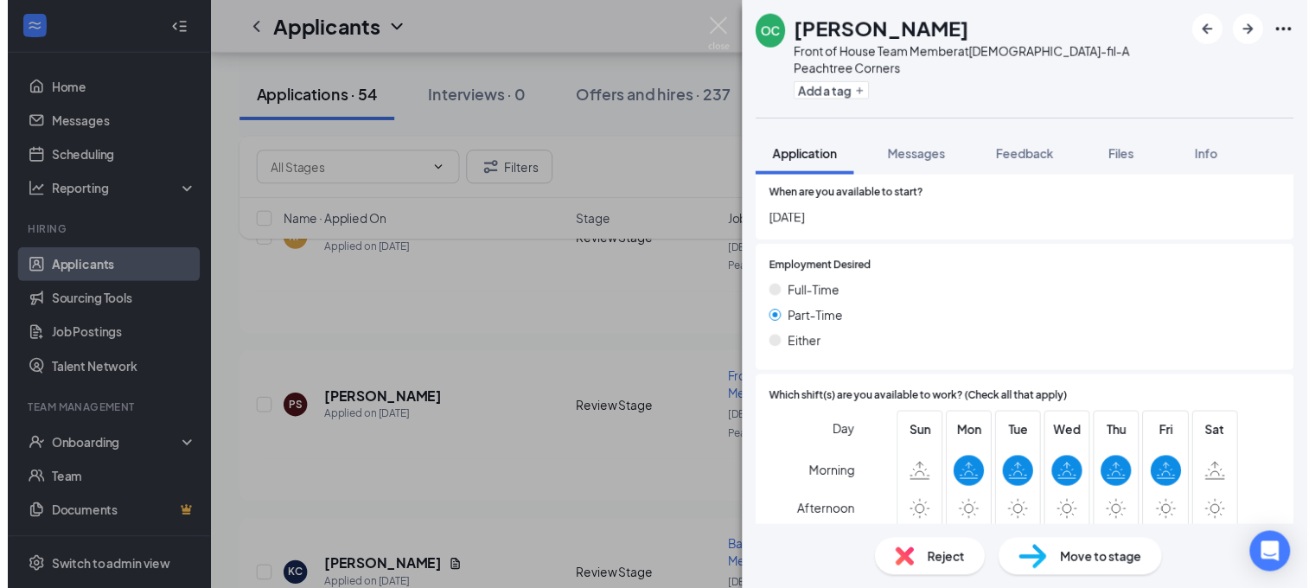
scroll to position [1152, 0]
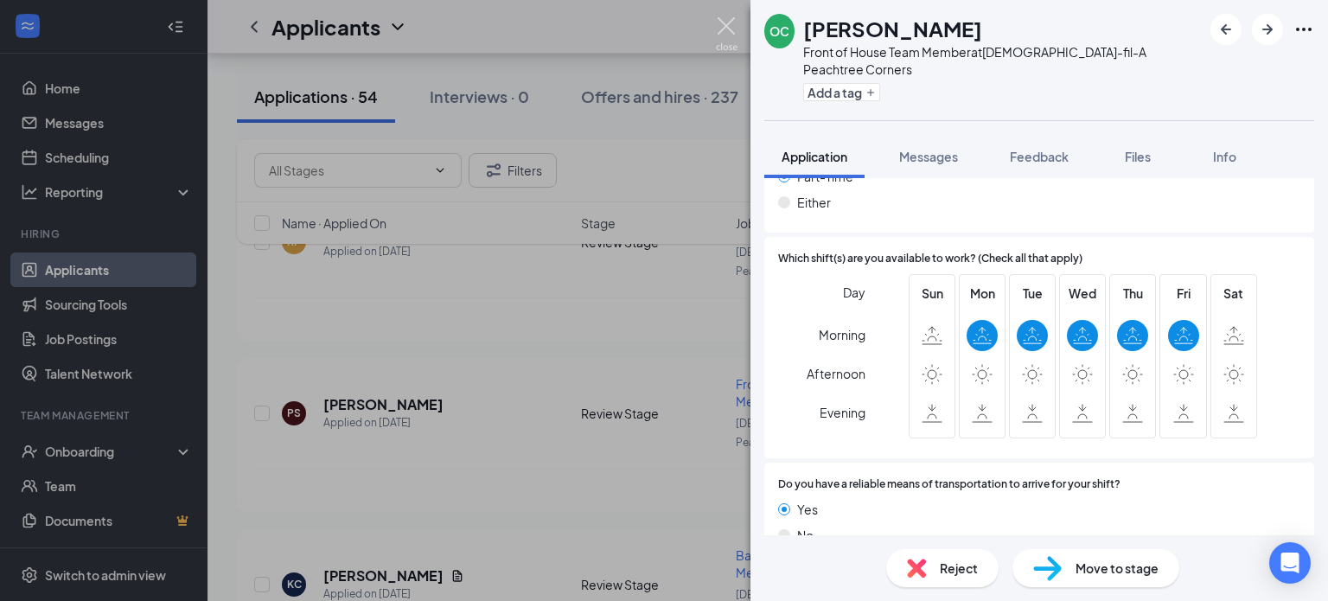
click at [719, 32] on img at bounding box center [727, 34] width 22 height 34
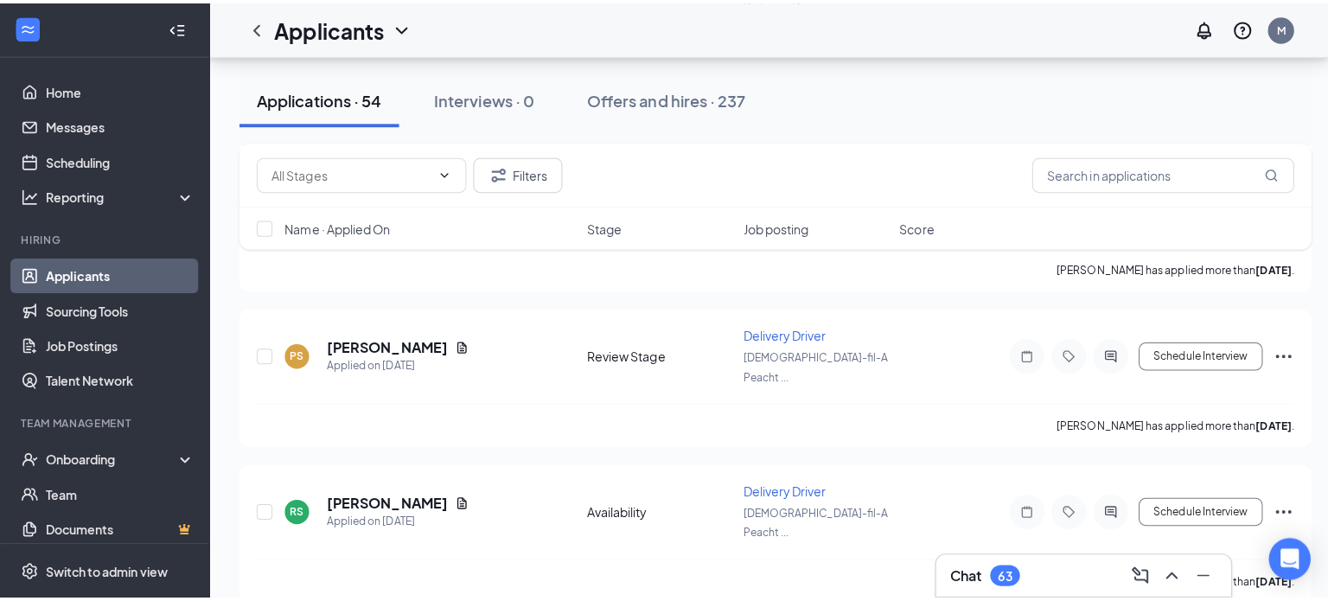
scroll to position [4604, 0]
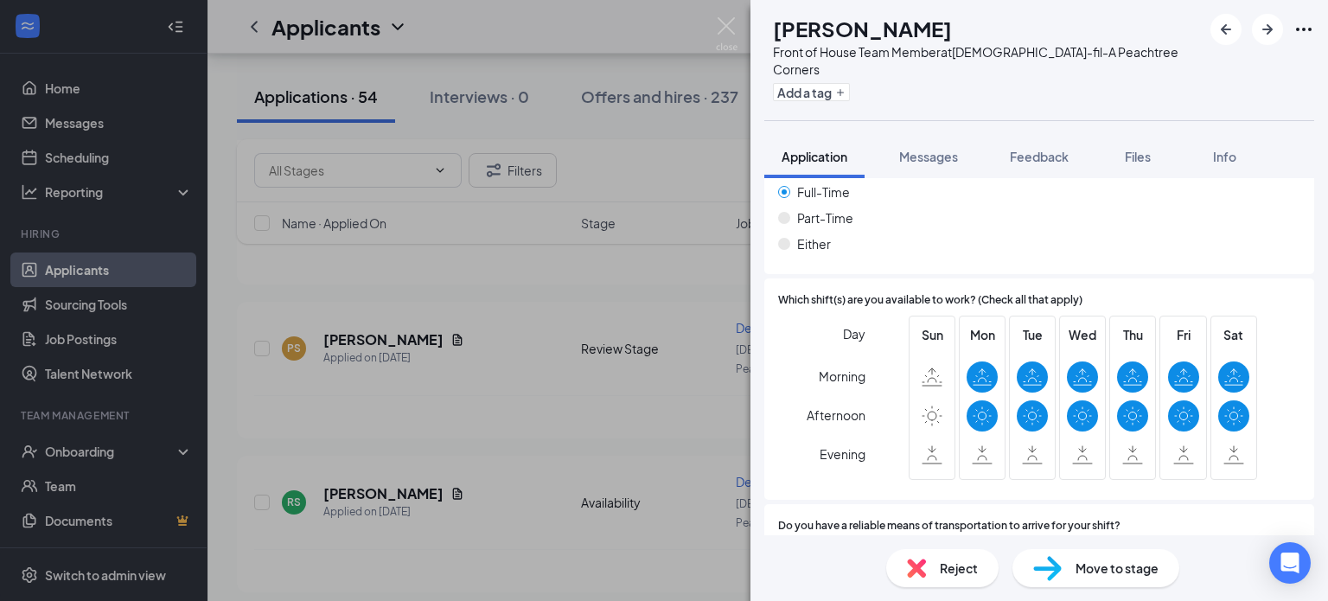
scroll to position [1200, 0]
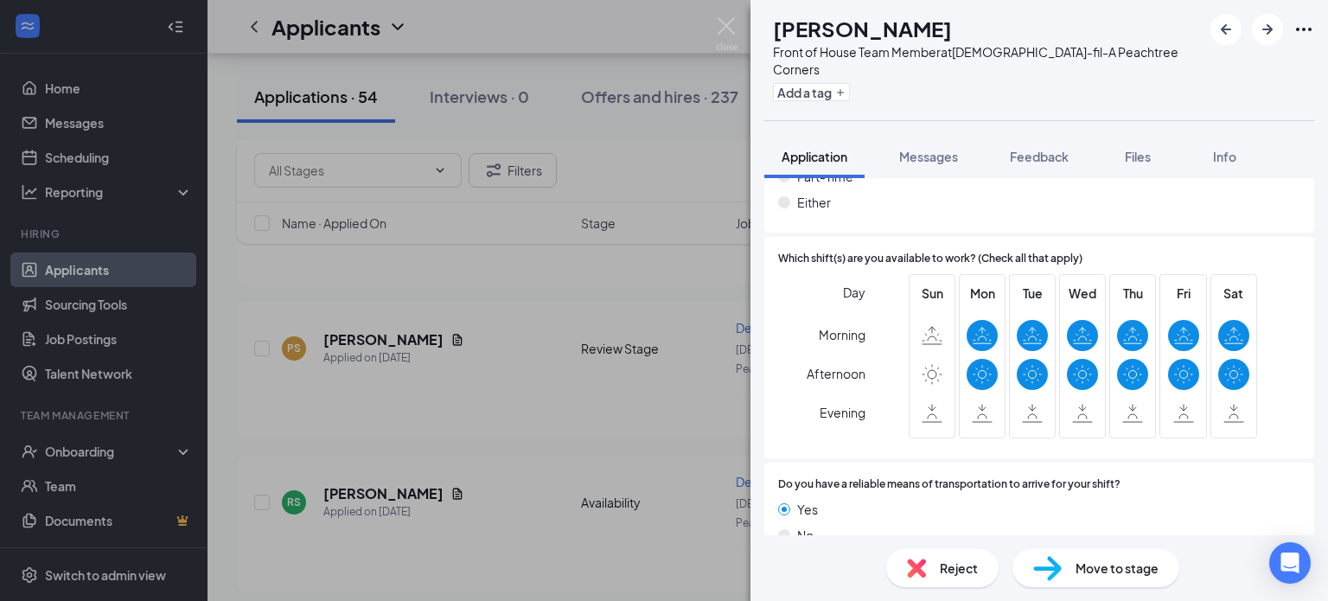
click at [721, 16] on div "RR [PERSON_NAME] Front of House Team Member at [DEMOGRAPHIC_DATA]-fil-A Peachtr…" at bounding box center [664, 300] width 1328 height 601
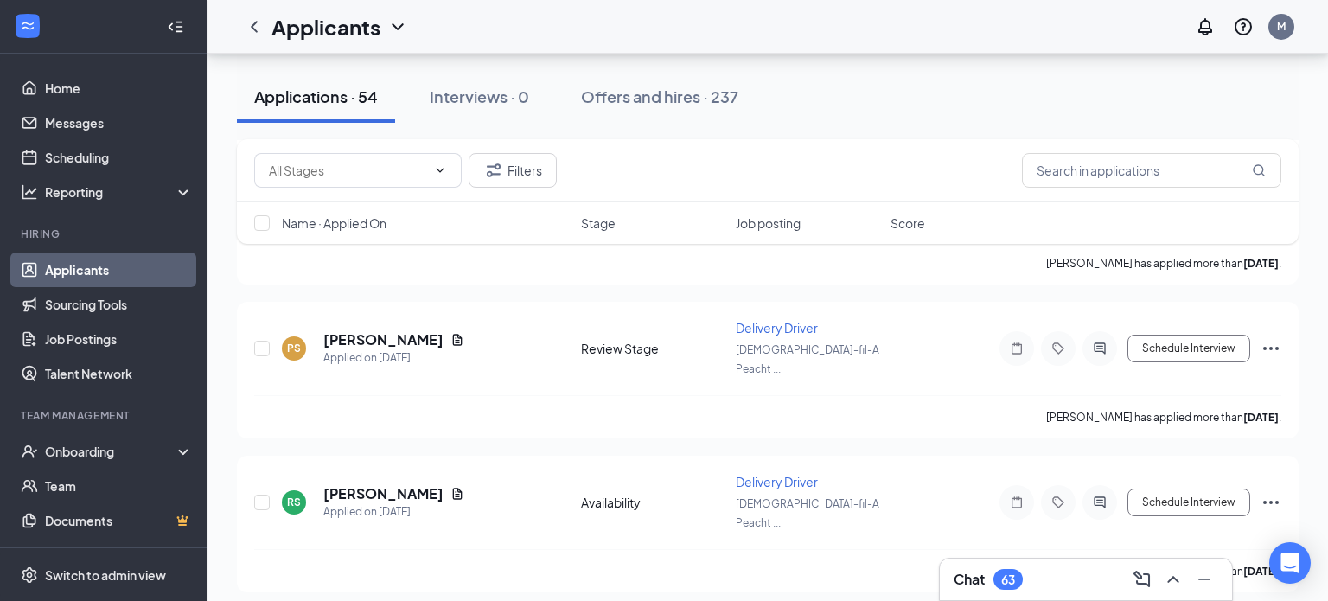
click at [724, 23] on div "Applicants M" at bounding box center [768, 27] width 1121 height 54
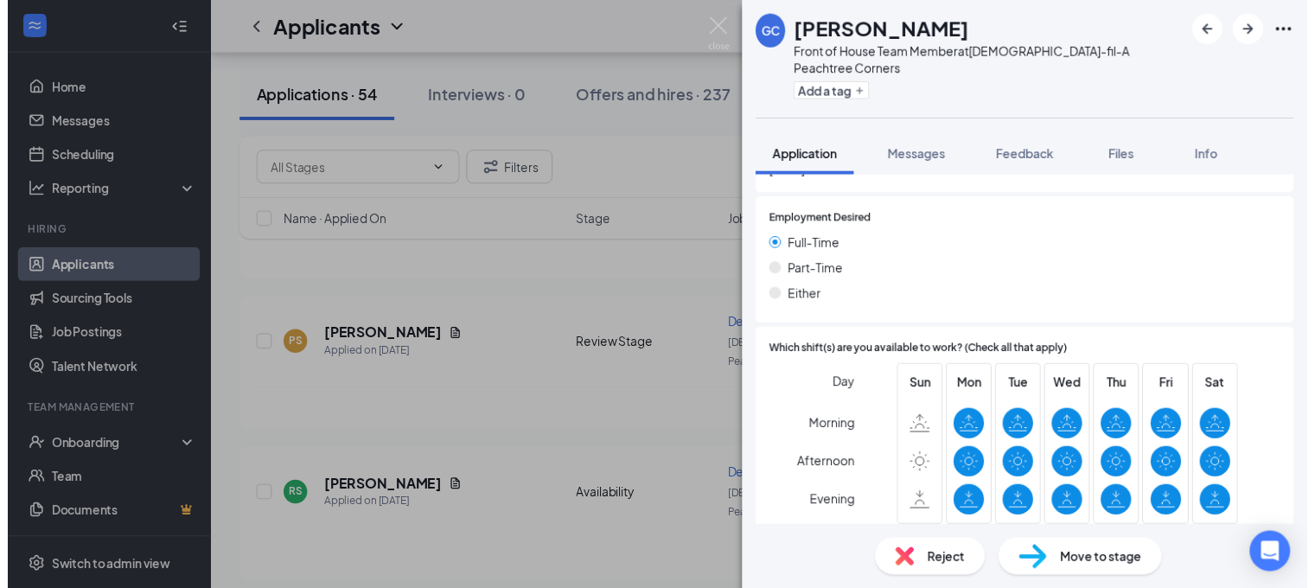
scroll to position [1152, 0]
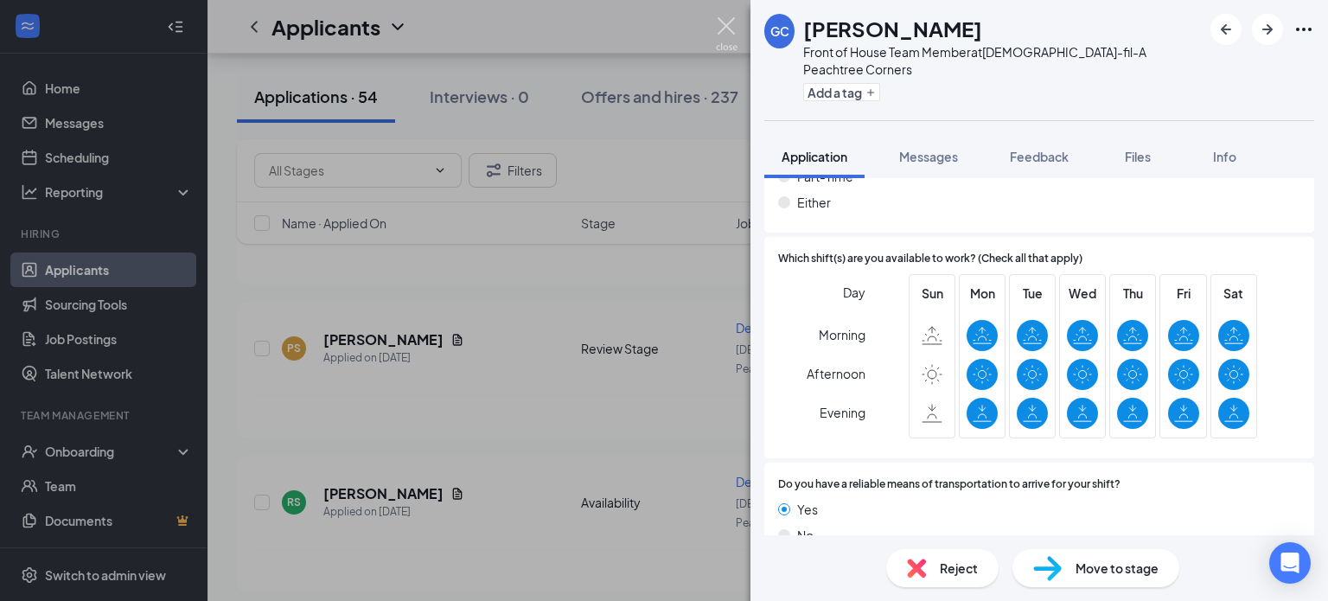
click at [727, 27] on img at bounding box center [727, 34] width 22 height 34
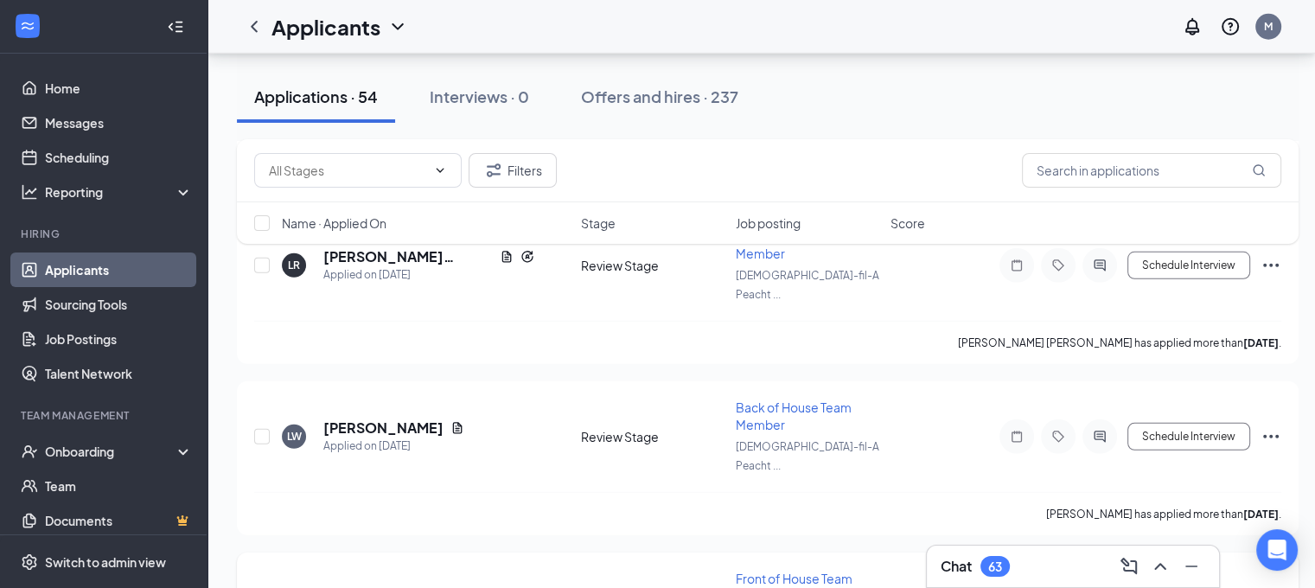
scroll to position [5004, 0]
